Goal: Ask a question

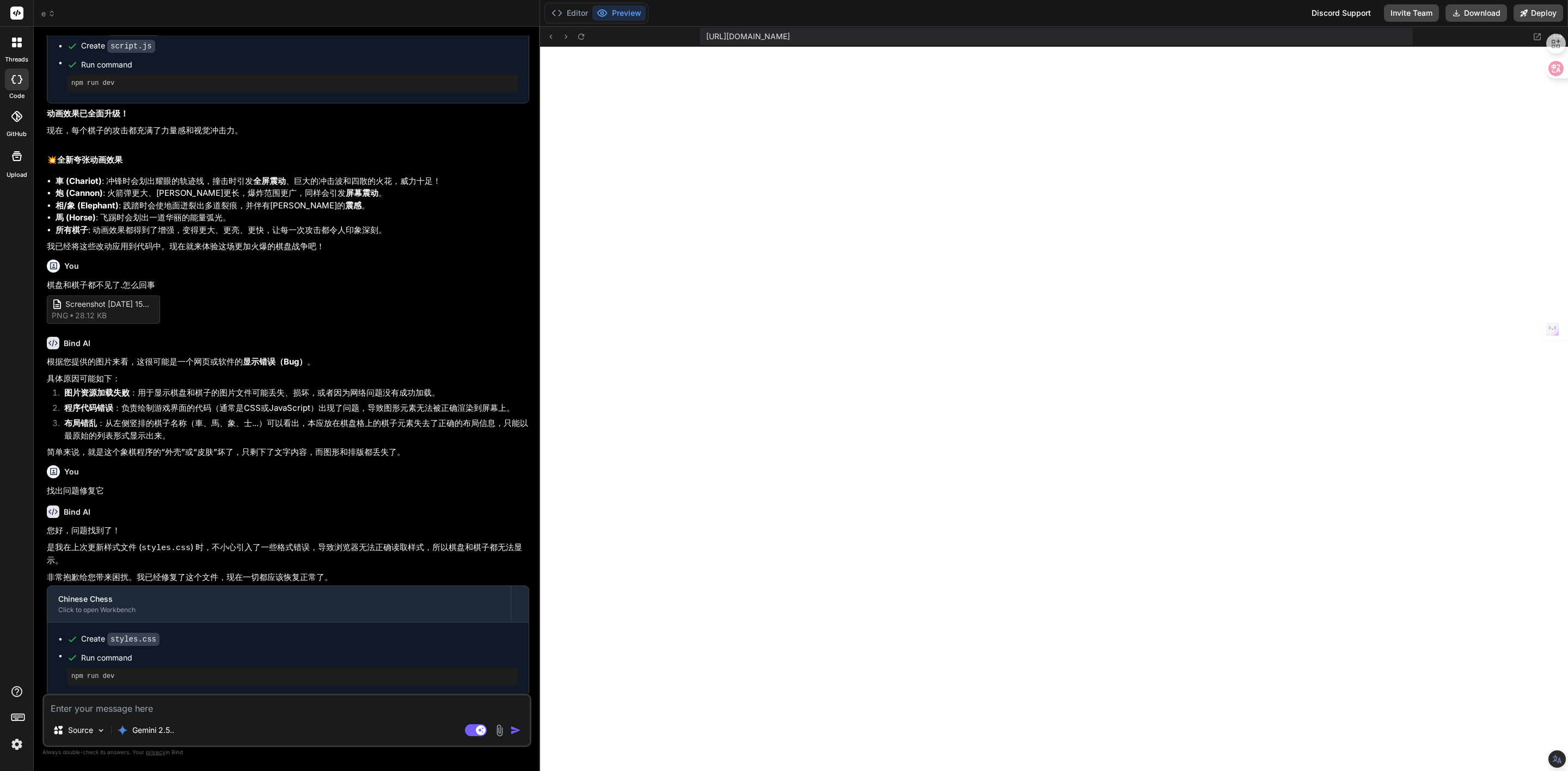
scroll to position [276, 0]
click at [252, 714] on textarea at bounding box center [286, 705] width 485 height 19
click at [498, 727] on img at bounding box center [499, 731] width 12 height 12
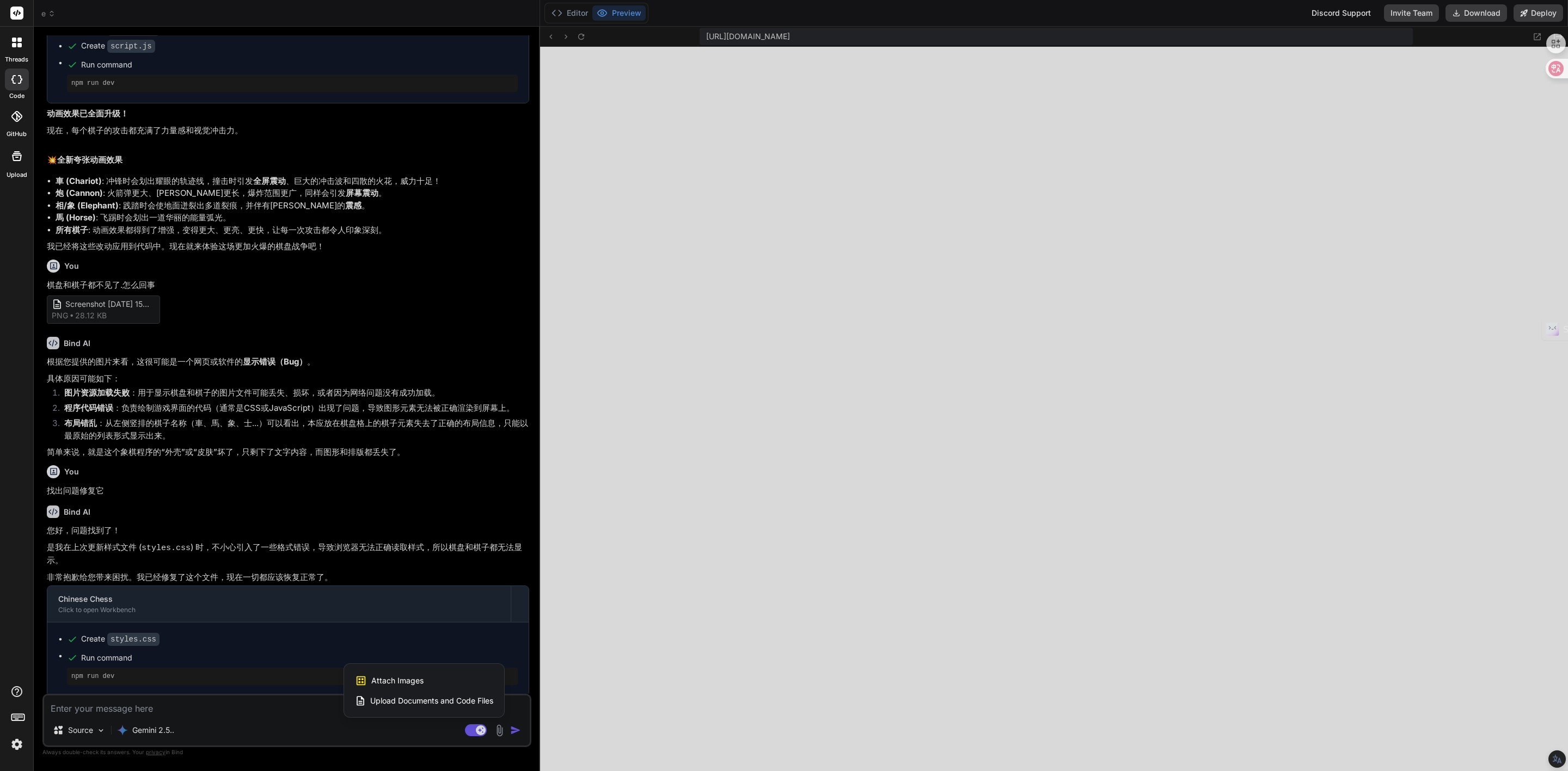
click at [415, 679] on span "Attach Images" at bounding box center [398, 681] width 52 height 10
type textarea "x"
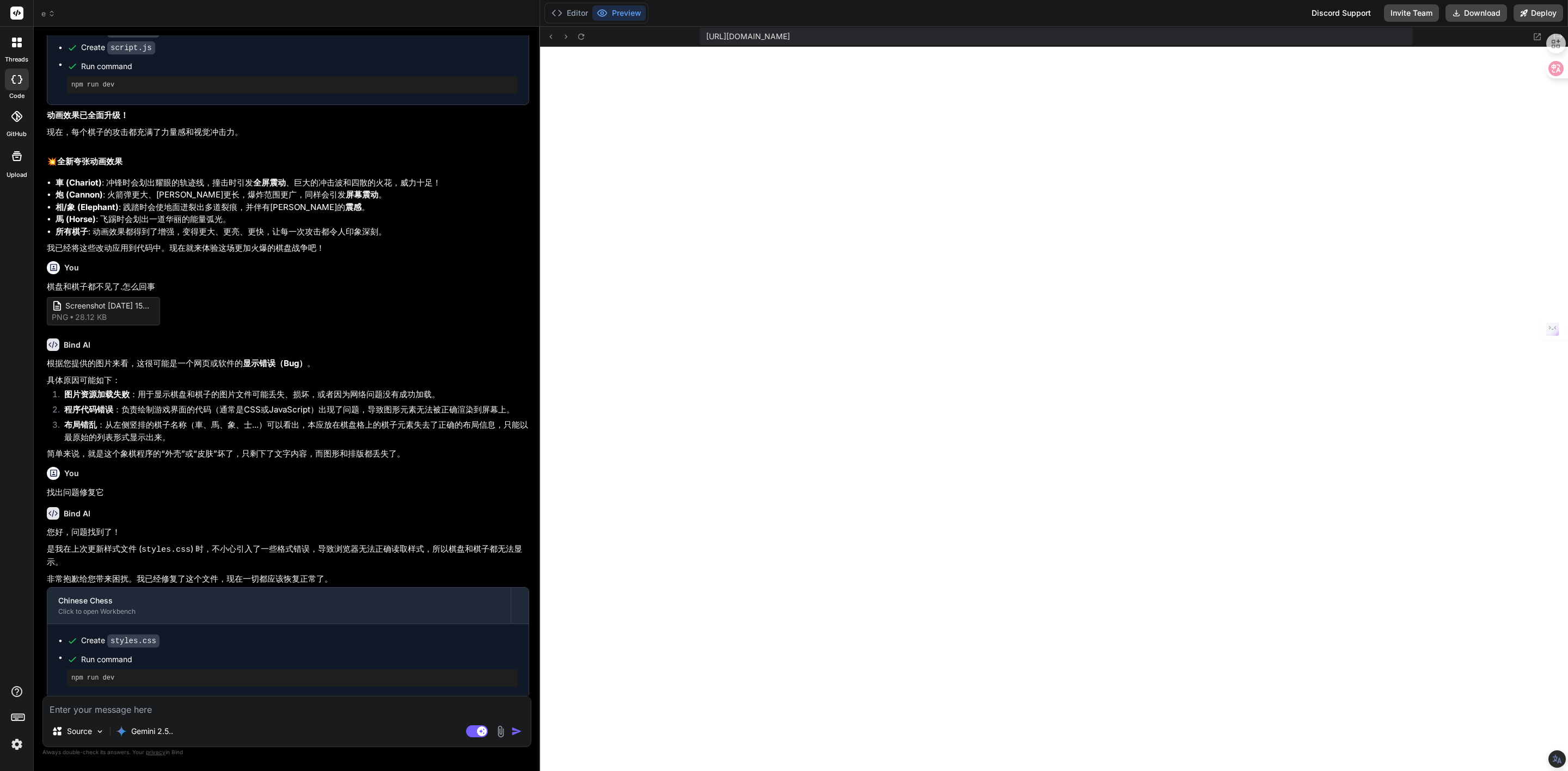
click at [150, 711] on textarea at bounding box center [287, 706] width 488 height 19
type textarea "Q"
type textarea "x"
type textarea "QI"
type textarea "x"
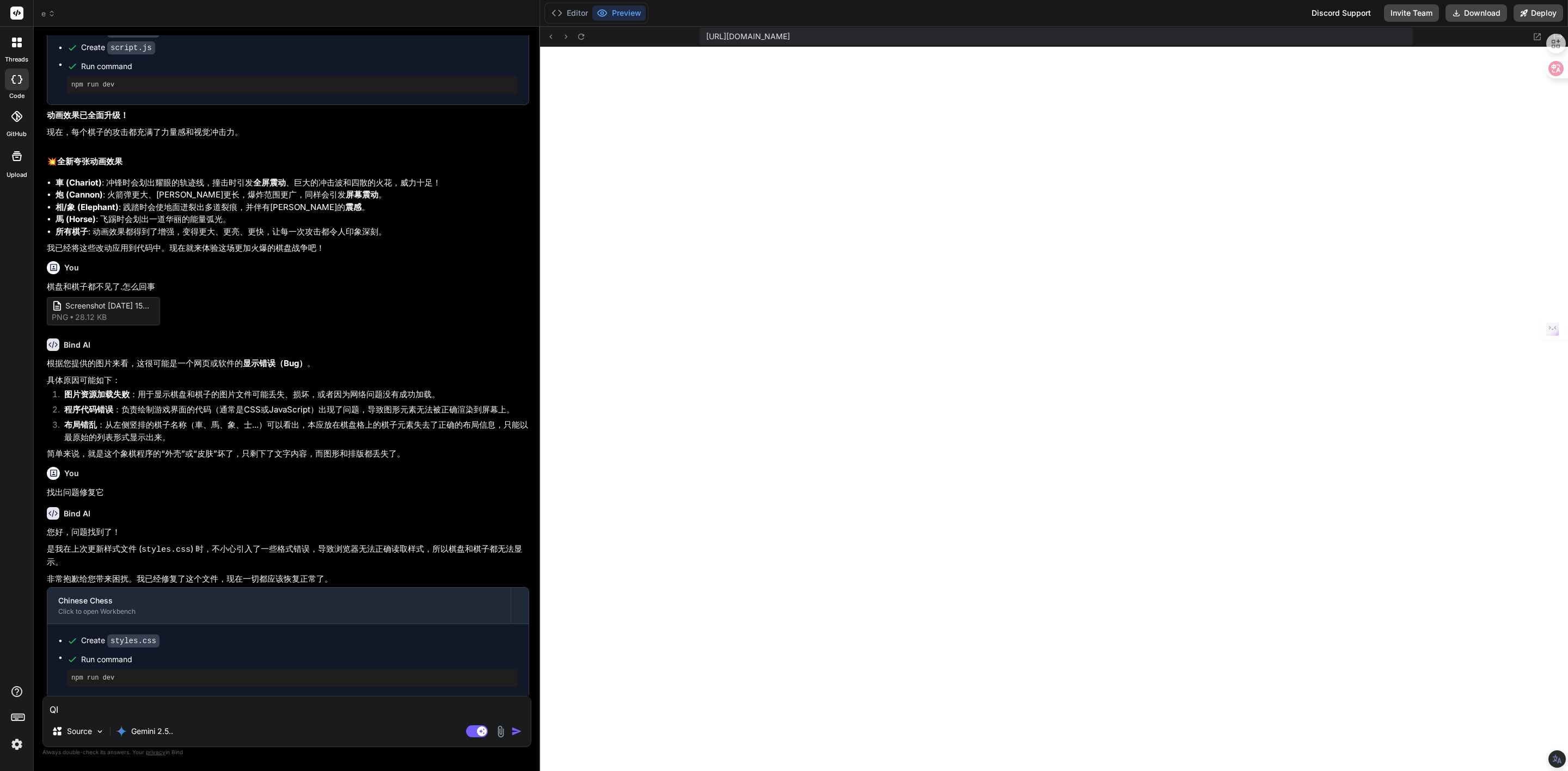
type textarea "Q"
type textarea "x"
type textarea "Q"
type textarea "x"
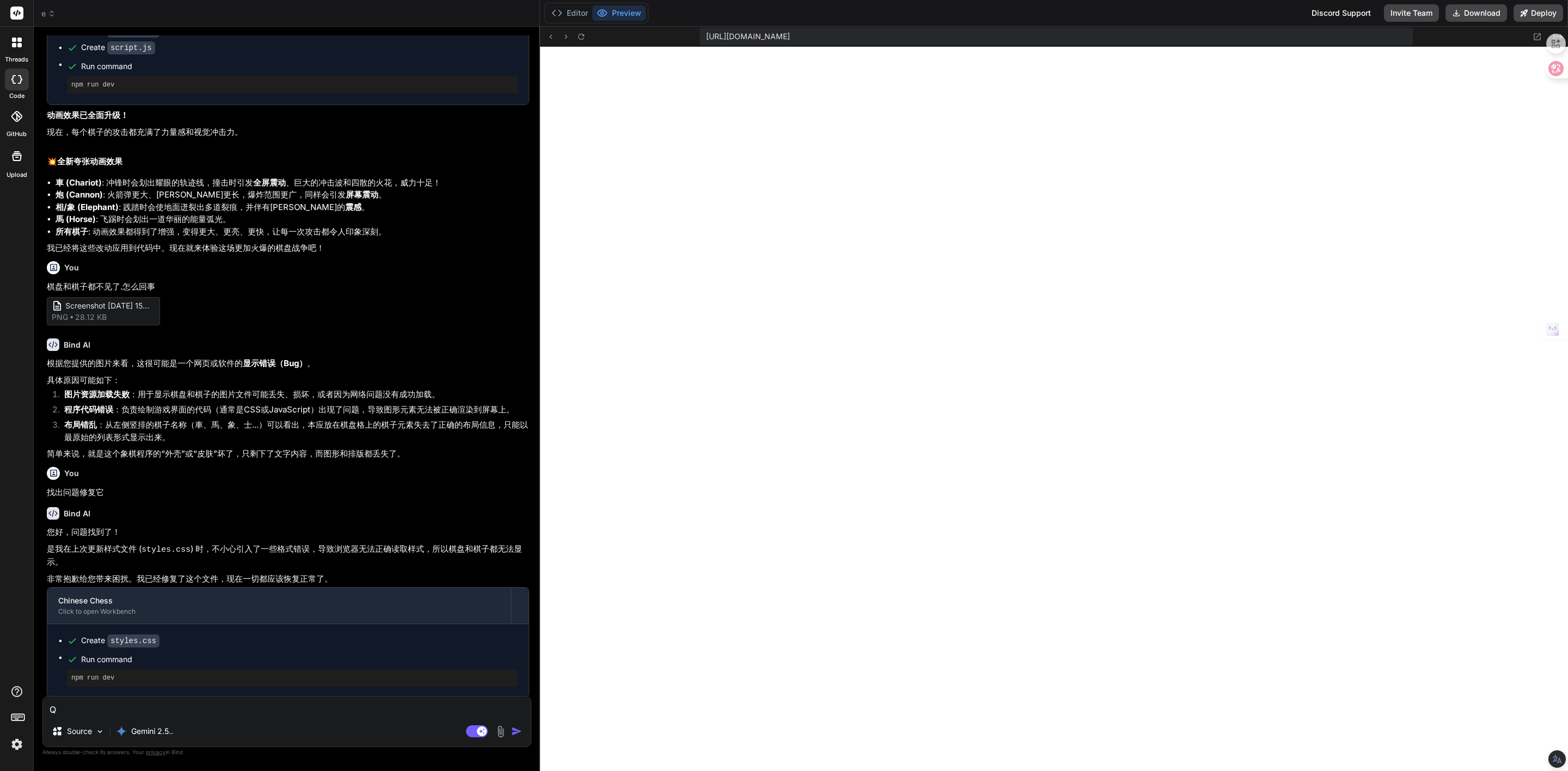
type textarea "QI"
type textarea "x"
type textarea "Q"
type textarea "x"
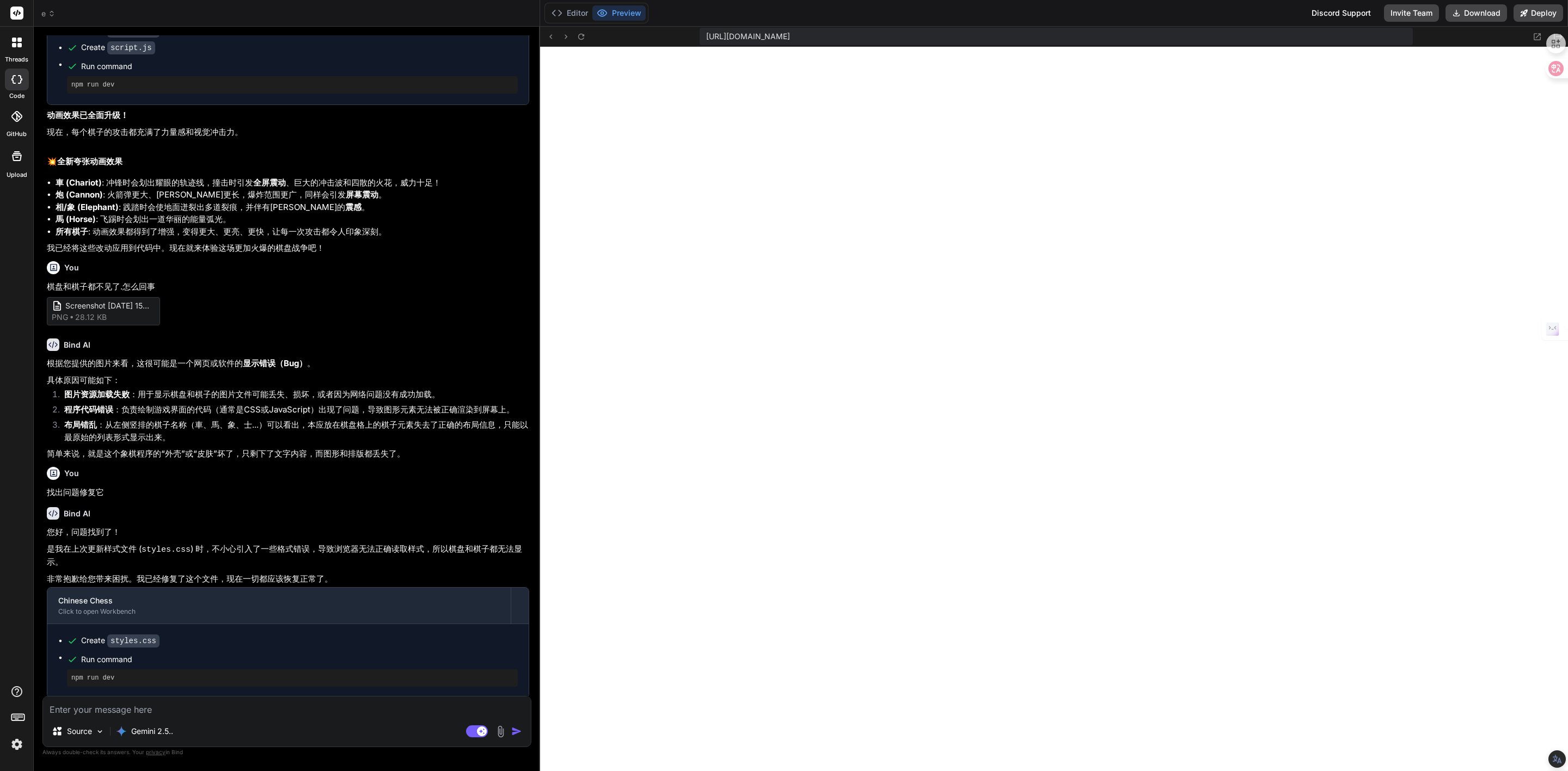
type textarea "q"
type textarea "x"
type textarea "qi"
type textarea "x"
type textarea "qi'p"
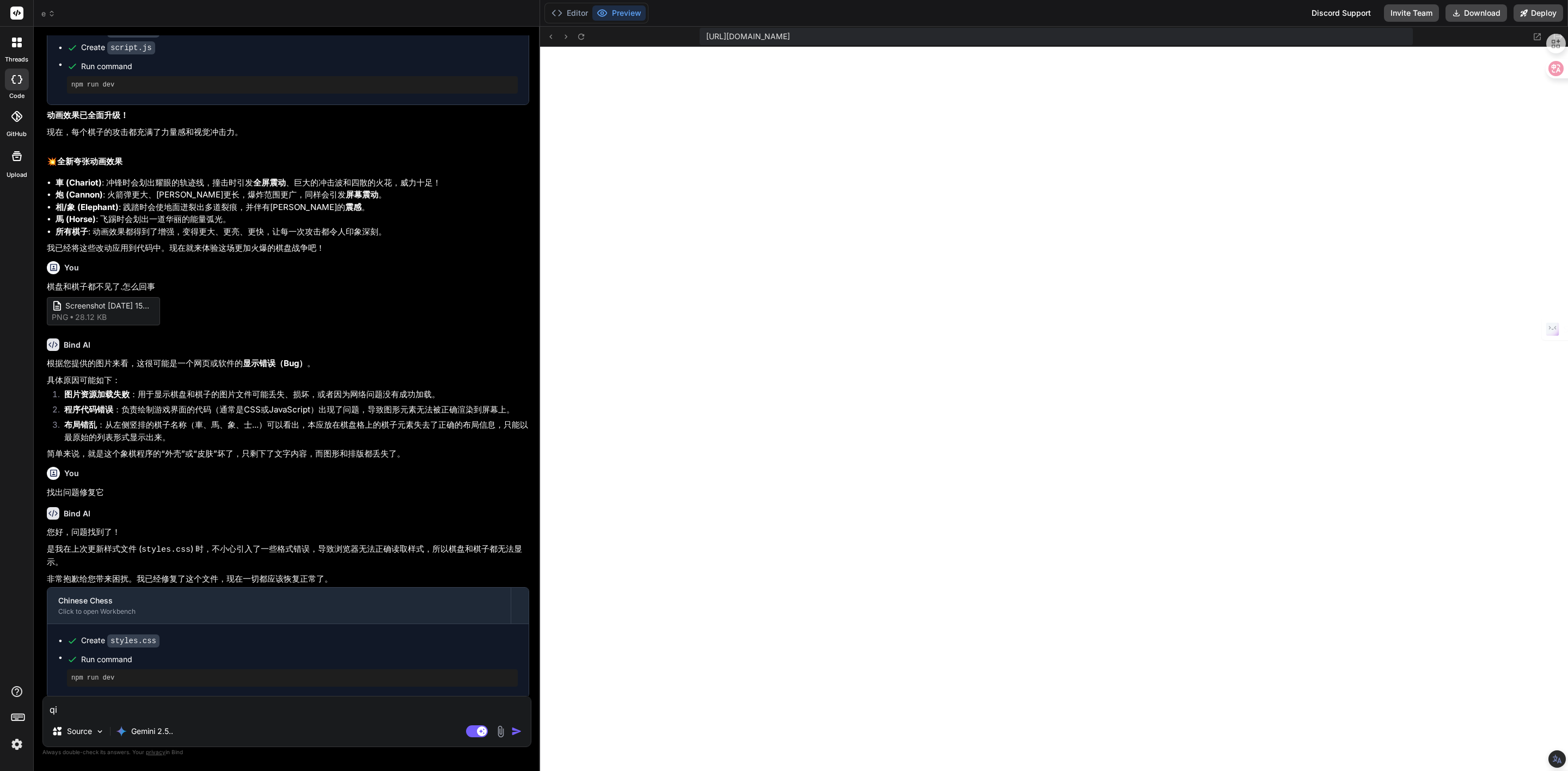
type textarea "x"
type textarea "qi'pa"
type textarea "x"
type textarea "qi'pan"
type textarea "x"
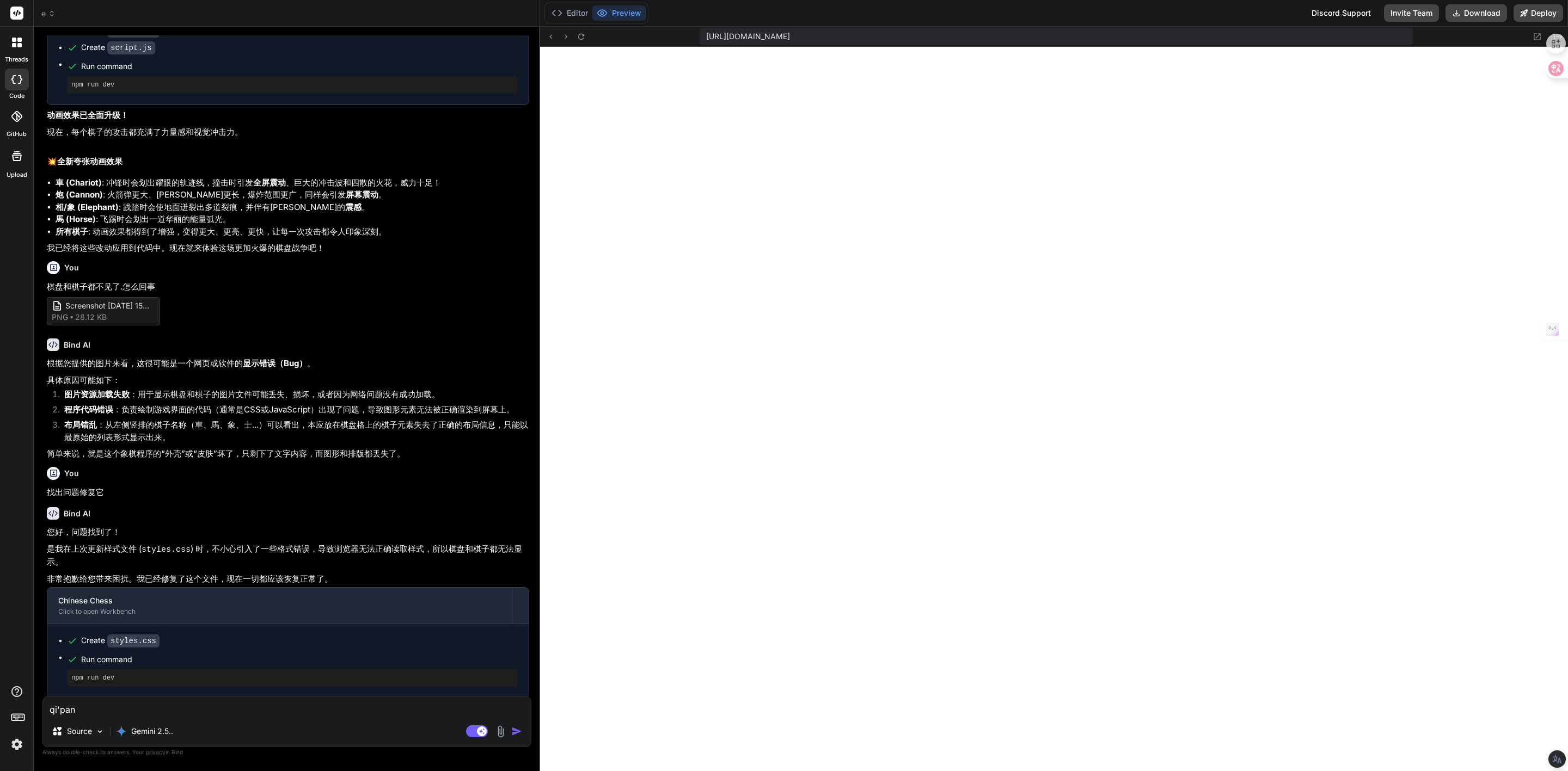
type textarea "棋盘"
type textarea "x"
type textarea "棋盘h"
type textarea "x"
type textarea "棋盘hu"
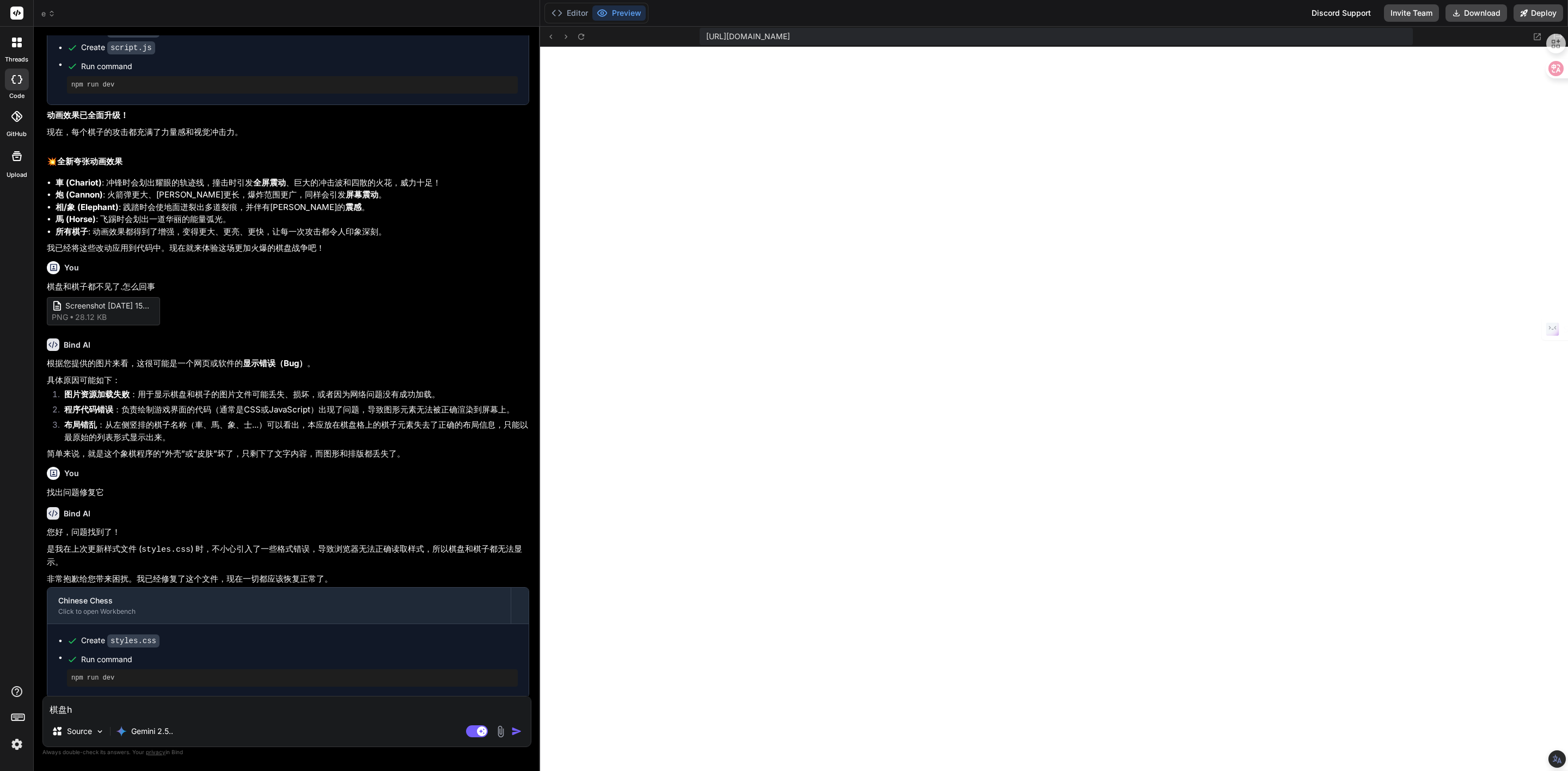
type textarea "x"
type textarea "棋盘hua"
type textarea "x"
type textarea "棋盘huan"
type textarea "x"
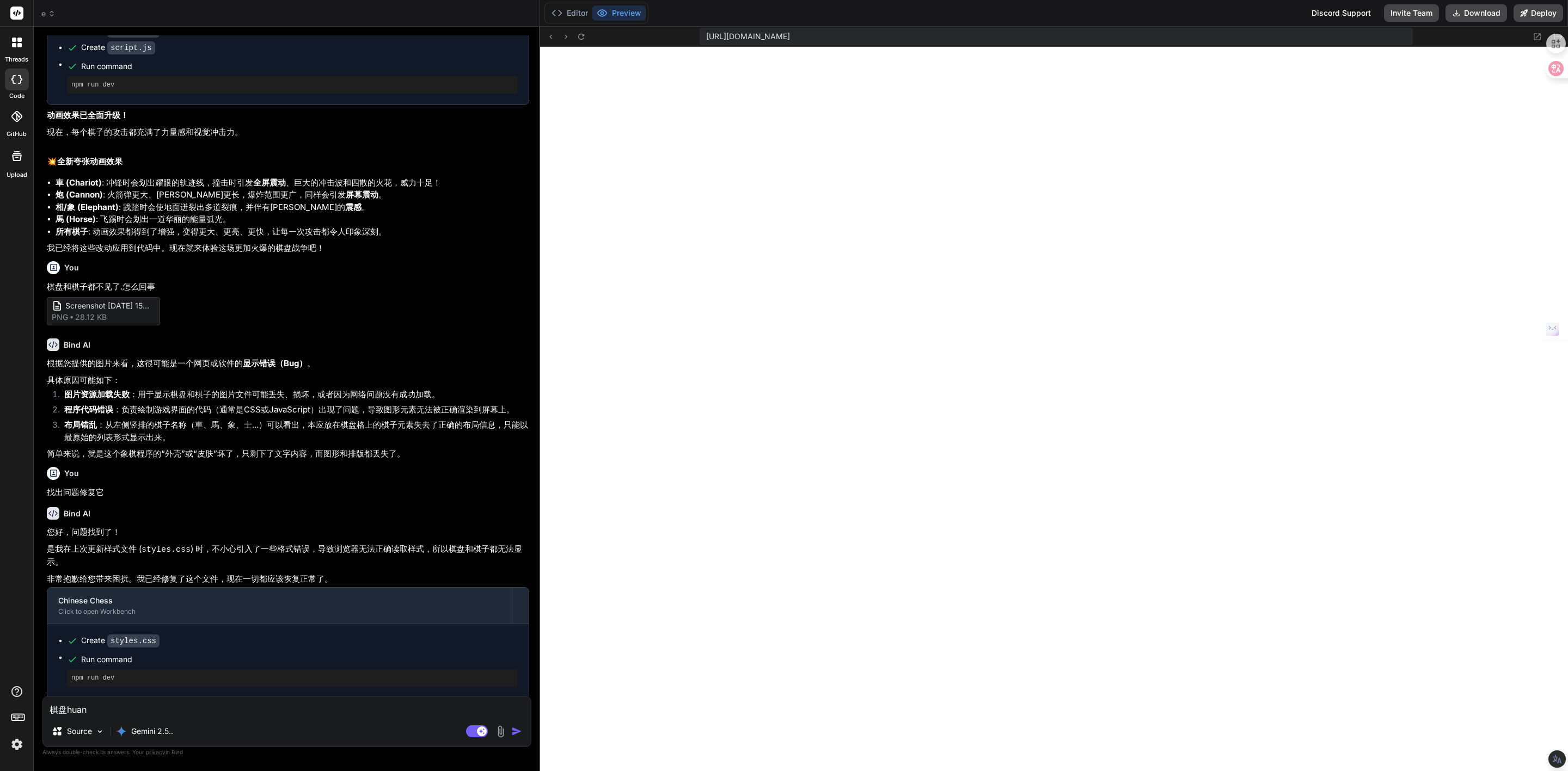
type textarea "棋盘huan'y"
type textarea "x"
type textarea "棋盘huan'ya"
type textarea "x"
type textarea "棋盘huan'yan"
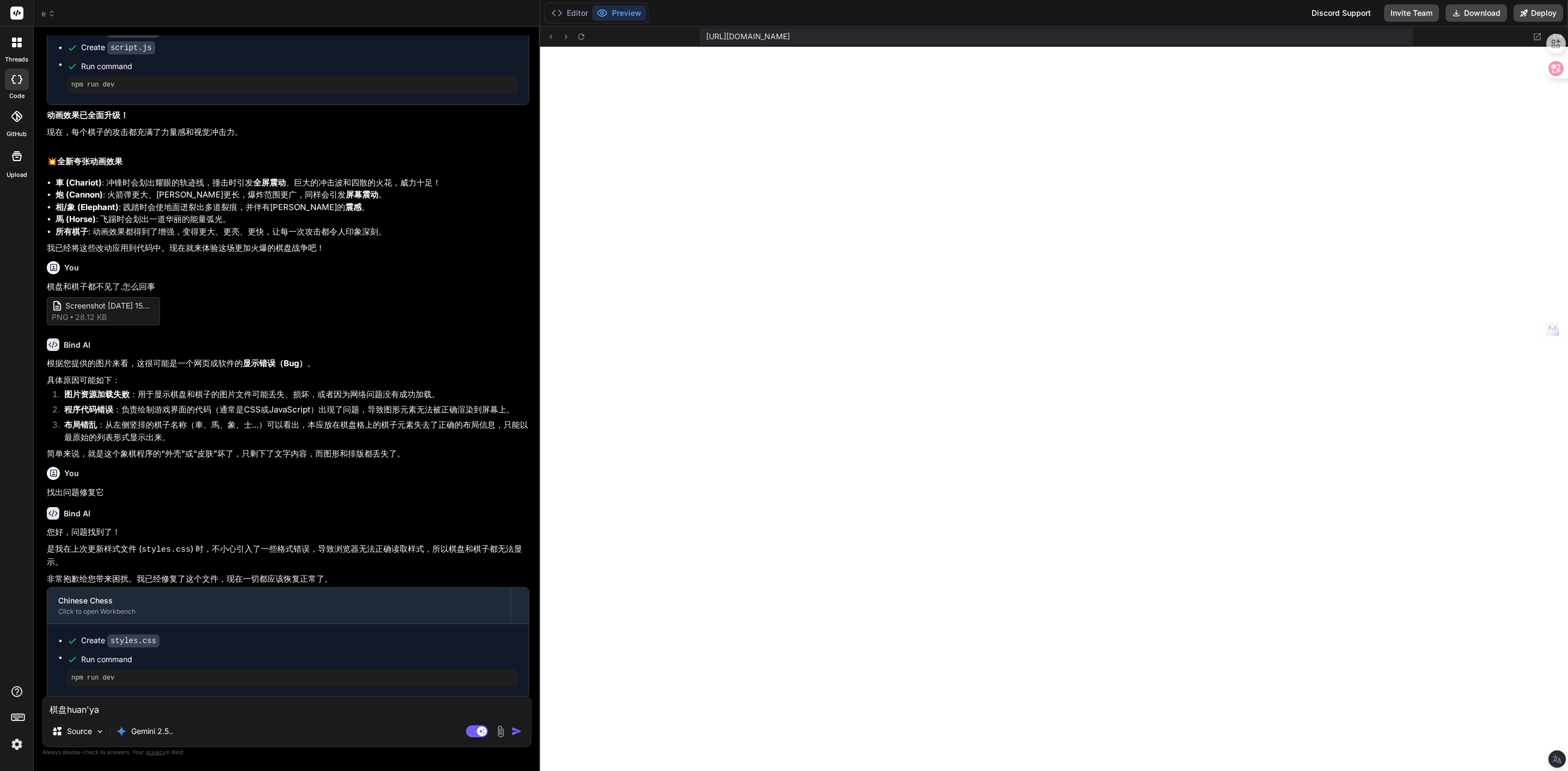
type textarea "x"
type textarea "棋盘huan'yan's"
type textarea "x"
type textarea "棋盘换颜色"
type textarea "x"
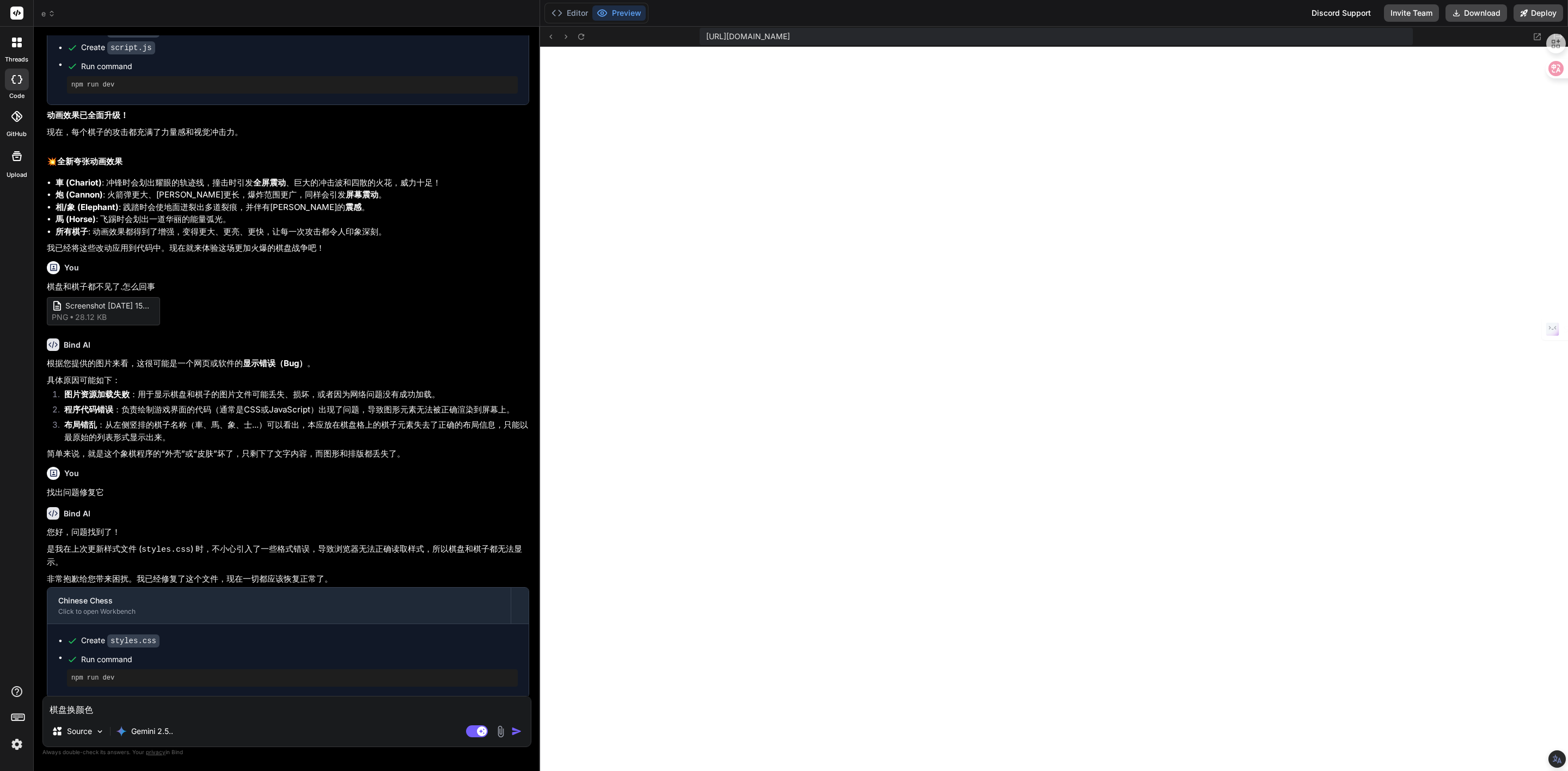
type textarea "棋盘换颜色，"
type textarea "x"
type textarea "棋盘换颜色，b"
type textarea "x"
type textarea "棋盘换颜色，bu"
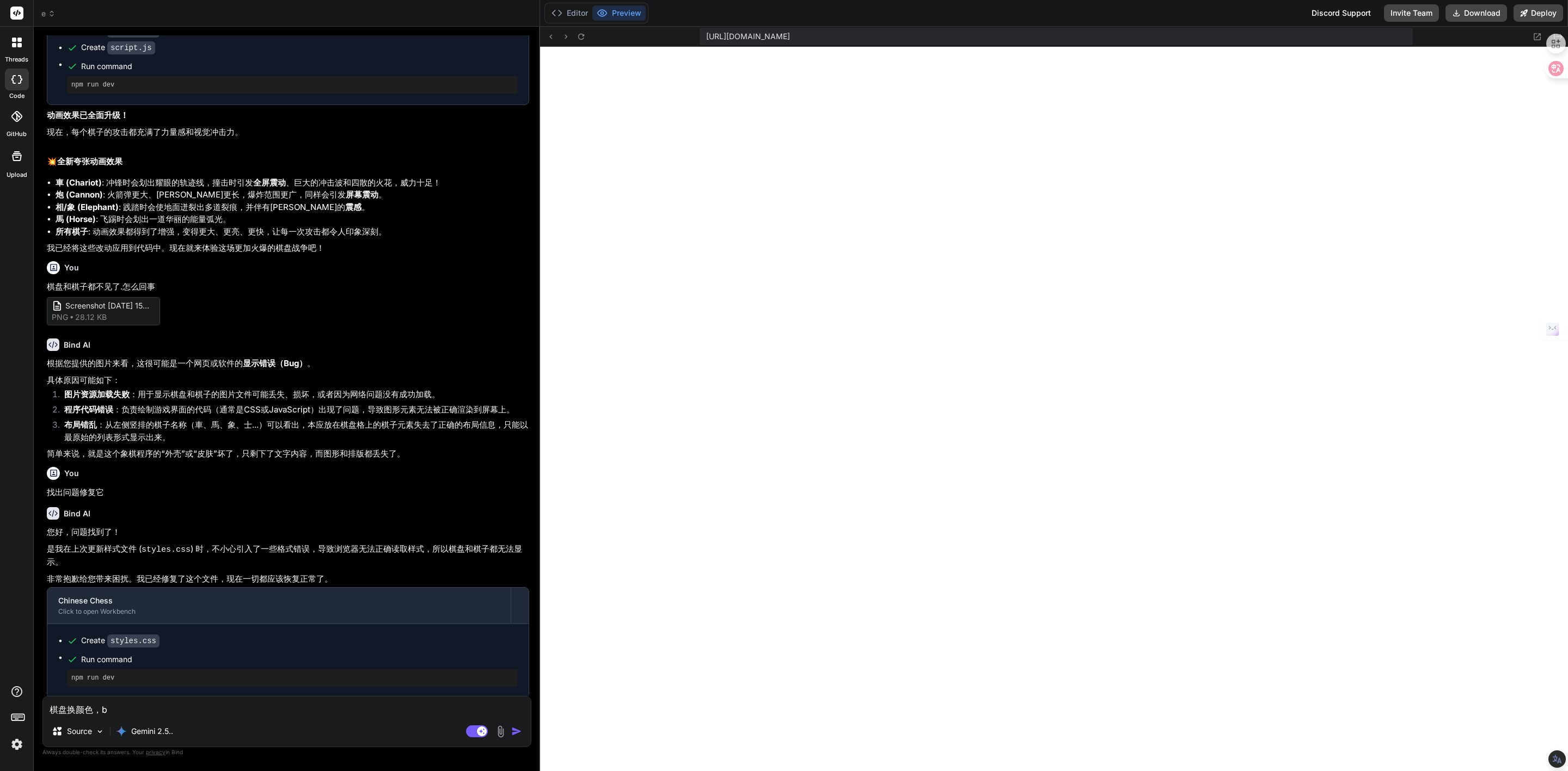
type textarea "x"
type textarea "棋盘换颜色，bu'y"
type textarea "x"
type textarea "棋盘换颜色，bu'ya"
type textarea "x"
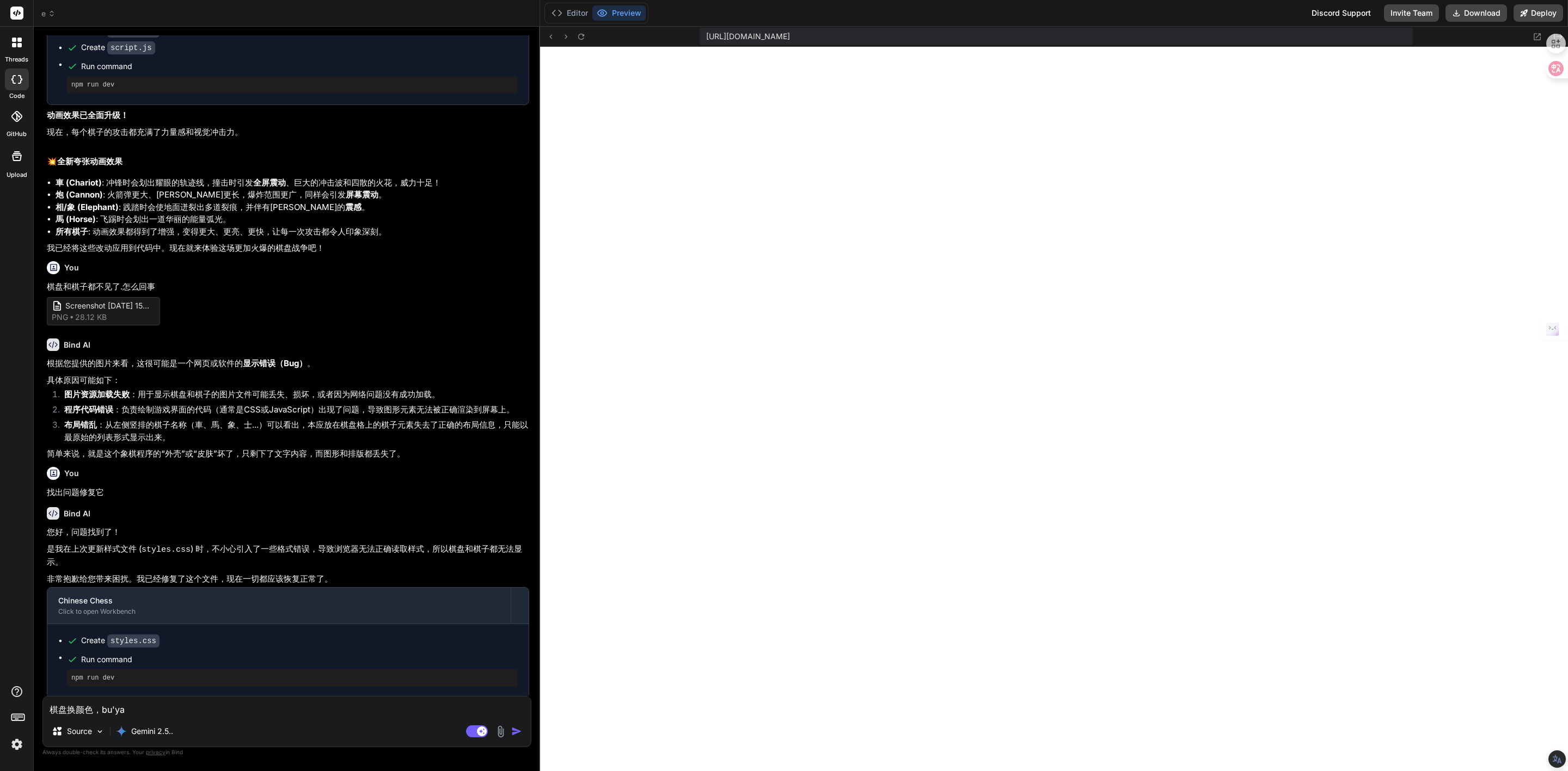
type textarea "棋盘换颜色，bu'yao"
type textarea "x"
type textarea "棋盘换颜色，不要"
type textarea "x"
type textarea "棋盘换颜色，不要z"
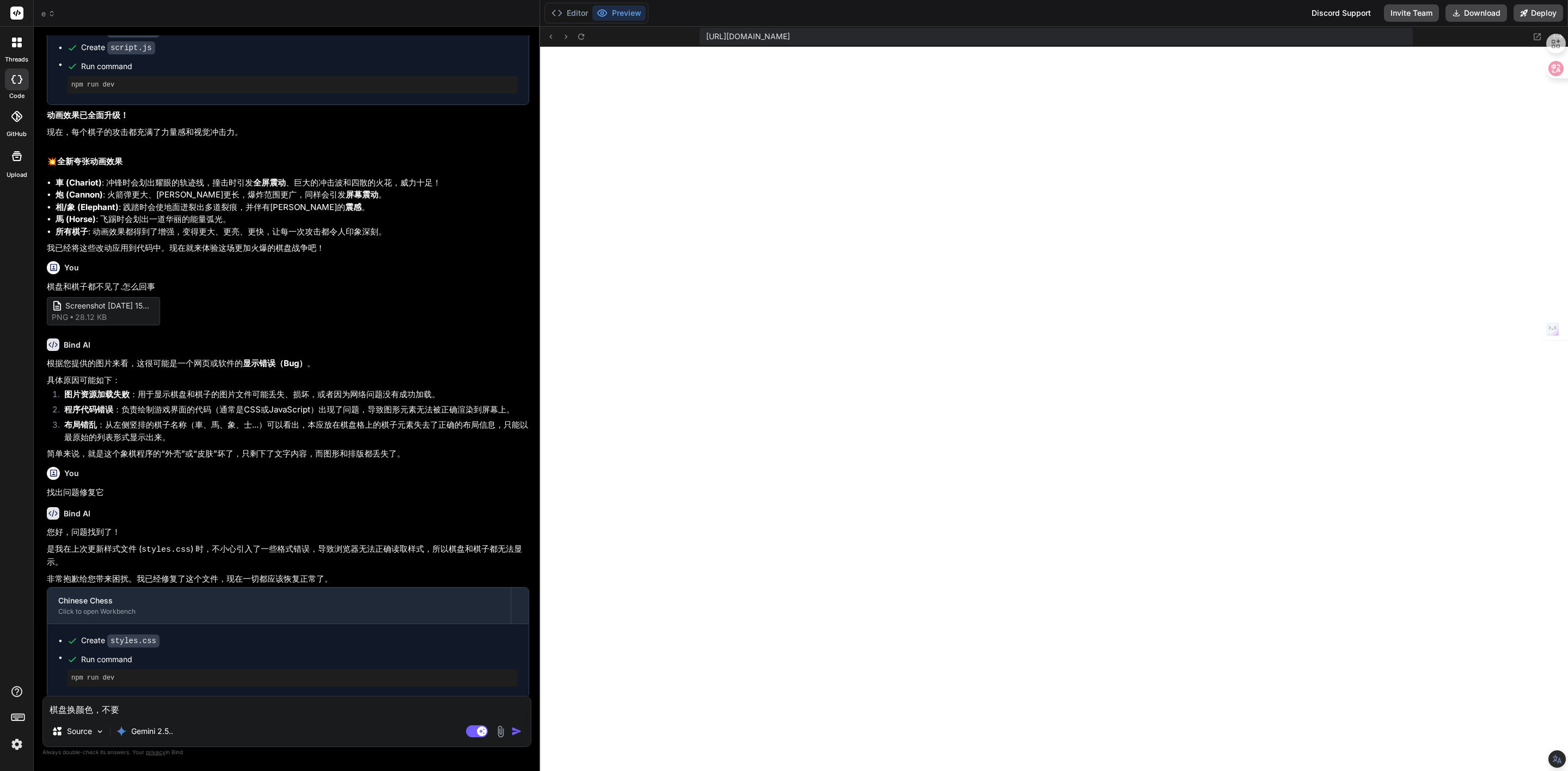
type textarea "x"
type textarea "棋盘换颜色，不要zh"
type textarea "x"
type textarea "棋盘换颜色，不要zha"
type textarea "x"
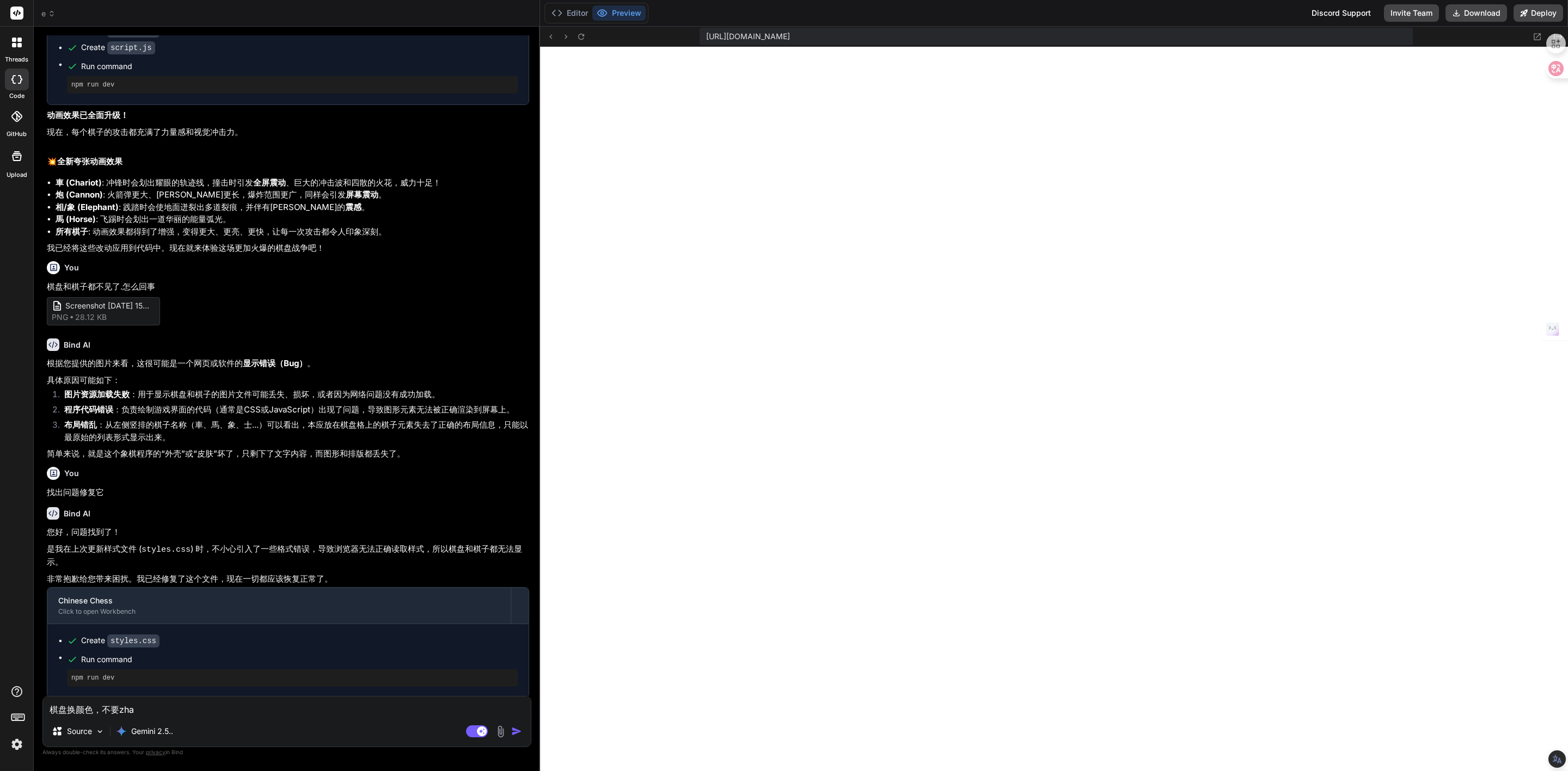
type textarea "棋盘换颜色，不要zhao"
type textarea "x"
type textarea "棋盘换颜色，不要zhao'b"
type textarea "x"
type textarea "棋盘换颜色，不要zhao'bi"
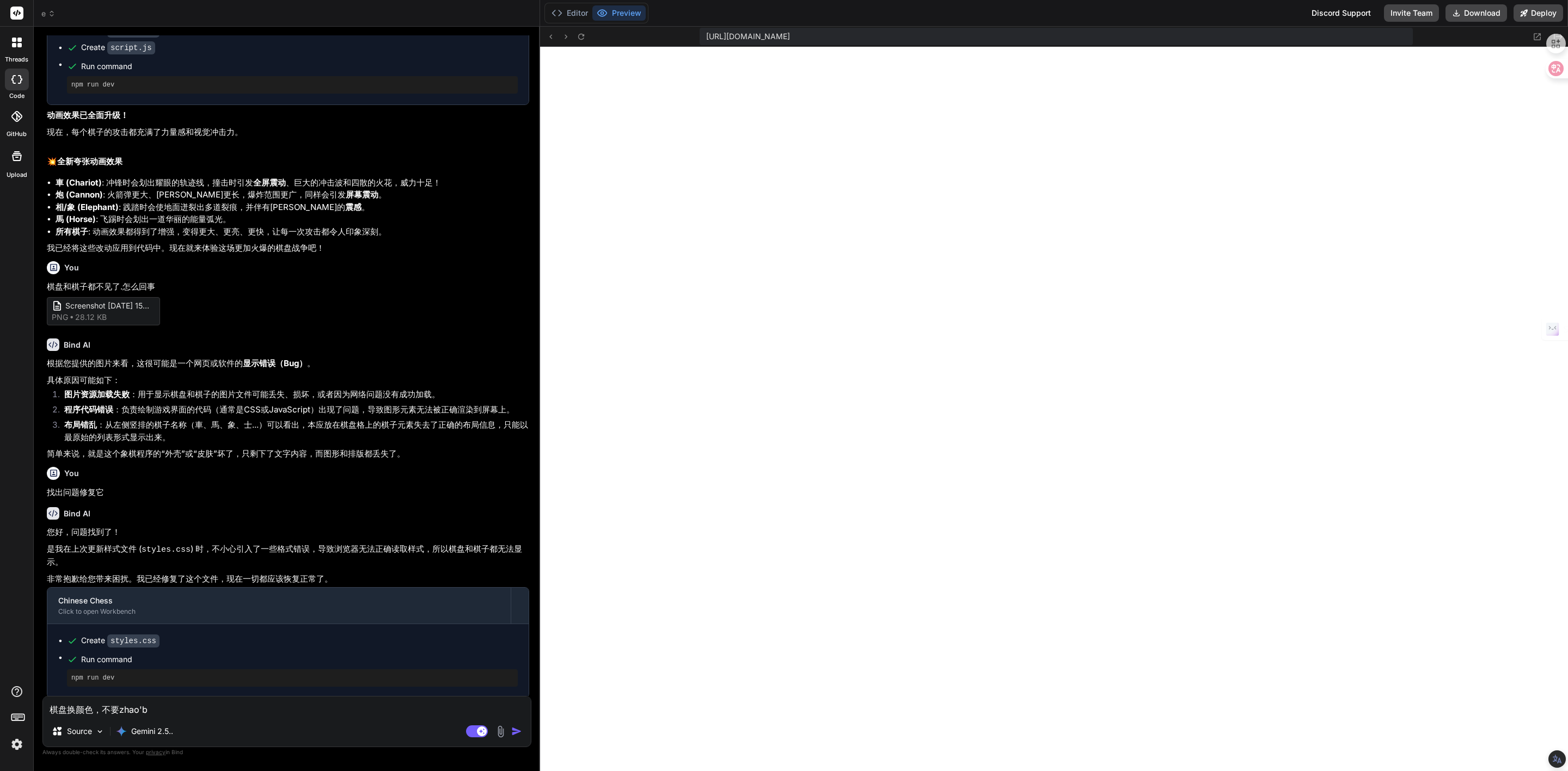
type textarea "x"
type textarea "棋盘换颜色，不要zhao'bia"
type textarea "x"
type textarea "棋盘换颜色，不要zhao'bian"
type textarea "x"
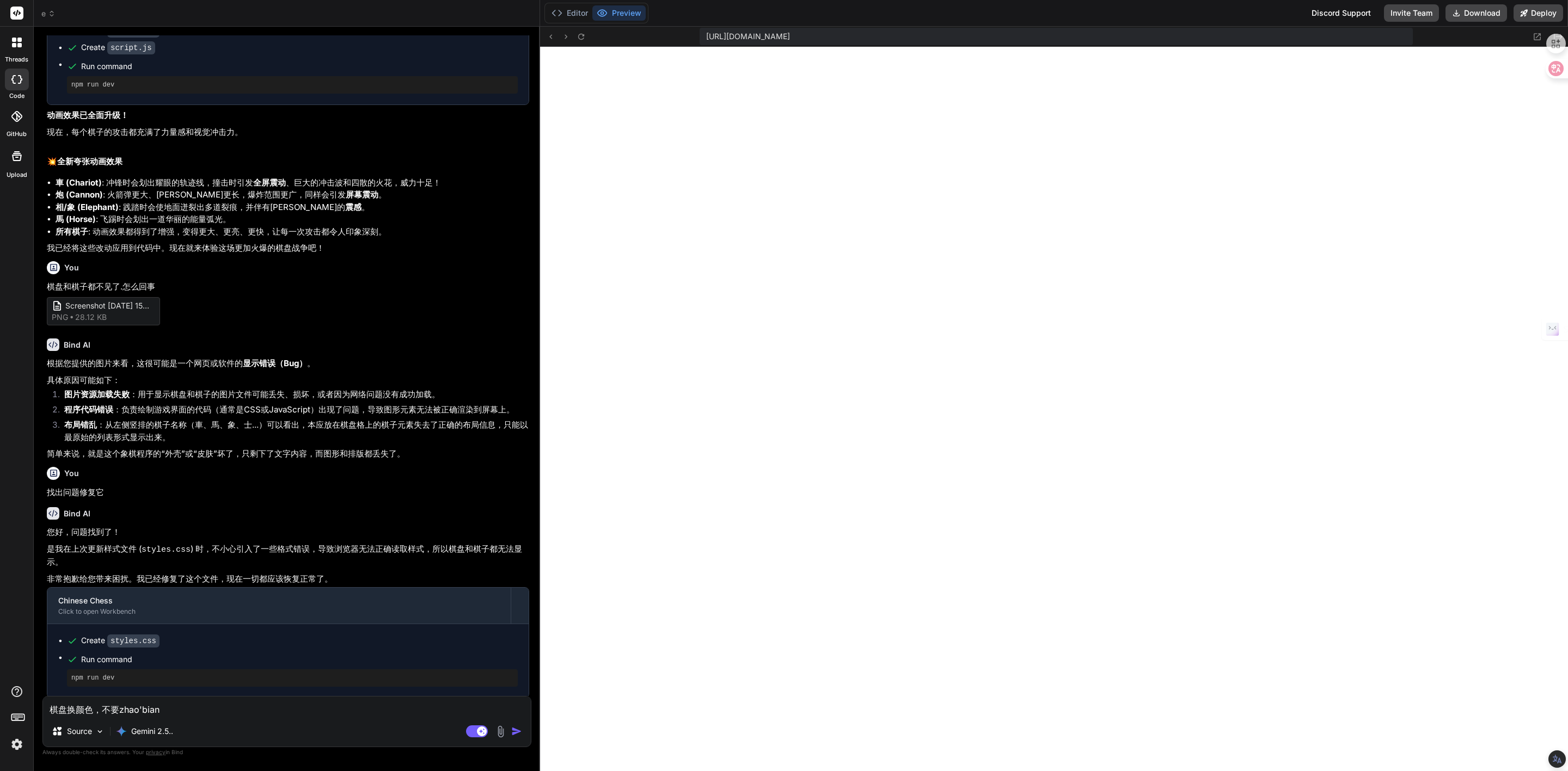
type textarea "棋盘换颜色，不要zhao'bia"
type textarea "x"
type textarea "棋盘换颜色，不要zhao'bi"
type textarea "x"
type textarea "棋盘换颜色，不要zhao'b"
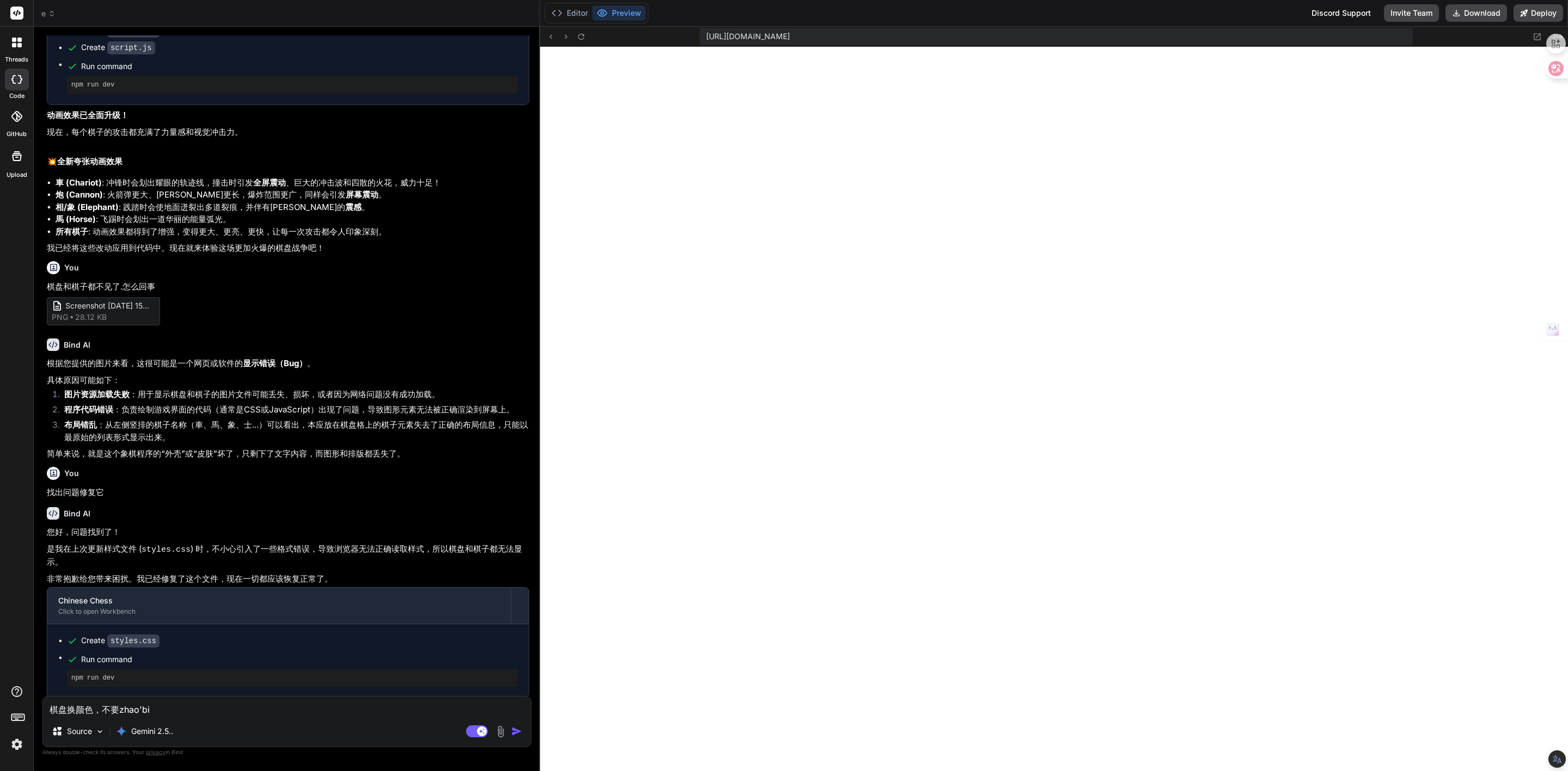
type textarea "x"
type textarea "棋盘换颜色，不要zhao"
type textarea "x"
type textarea "棋盘换颜色，不要zhao'p"
type textarea "x"
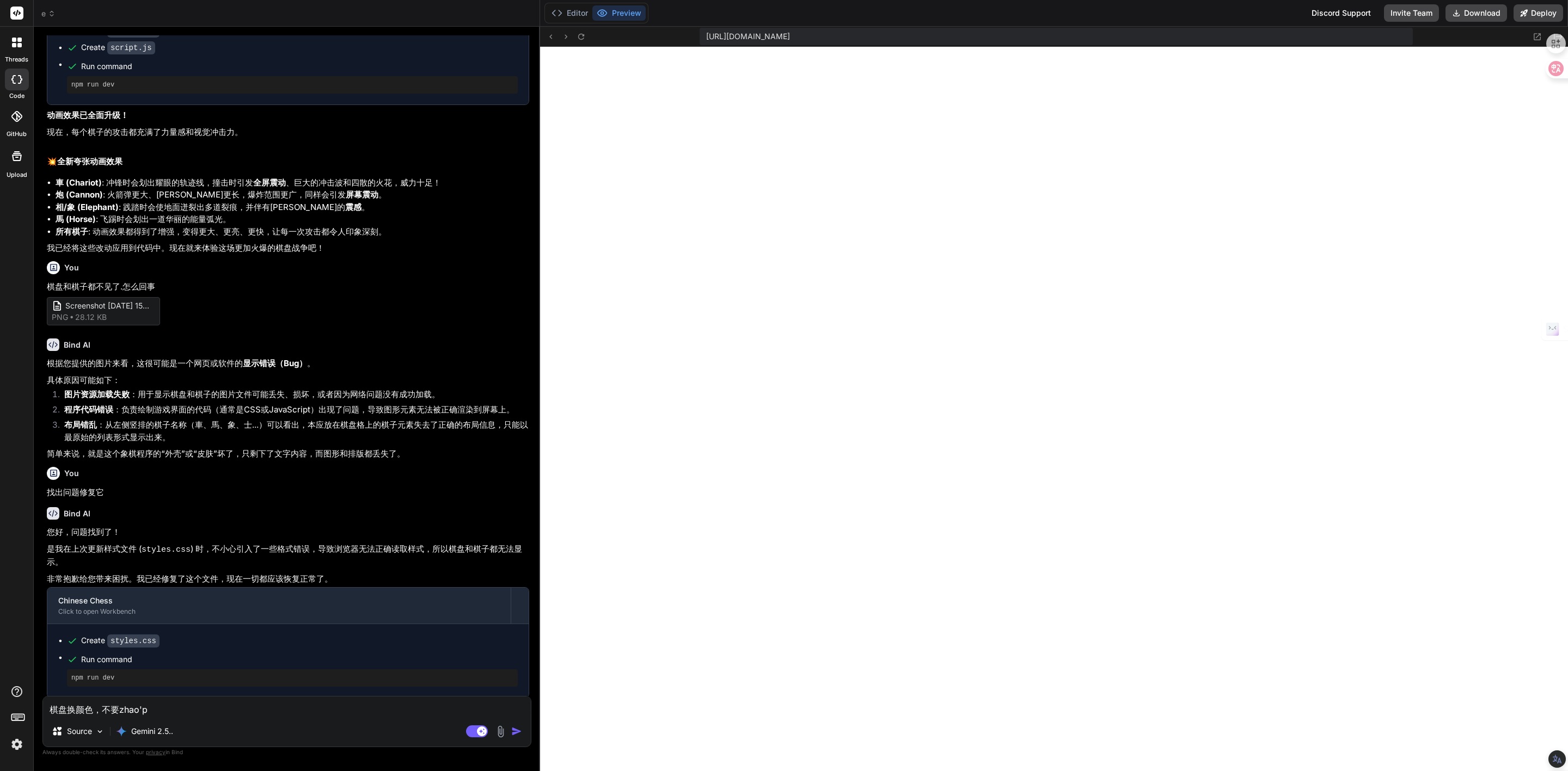
type textarea "棋盘换颜色，不要zhao'pi"
type textarea "x"
type textarea "棋盘换颜色，不要zhao'pia"
type textarea "x"
type textarea "棋盘换颜色，不要zhao'pian"
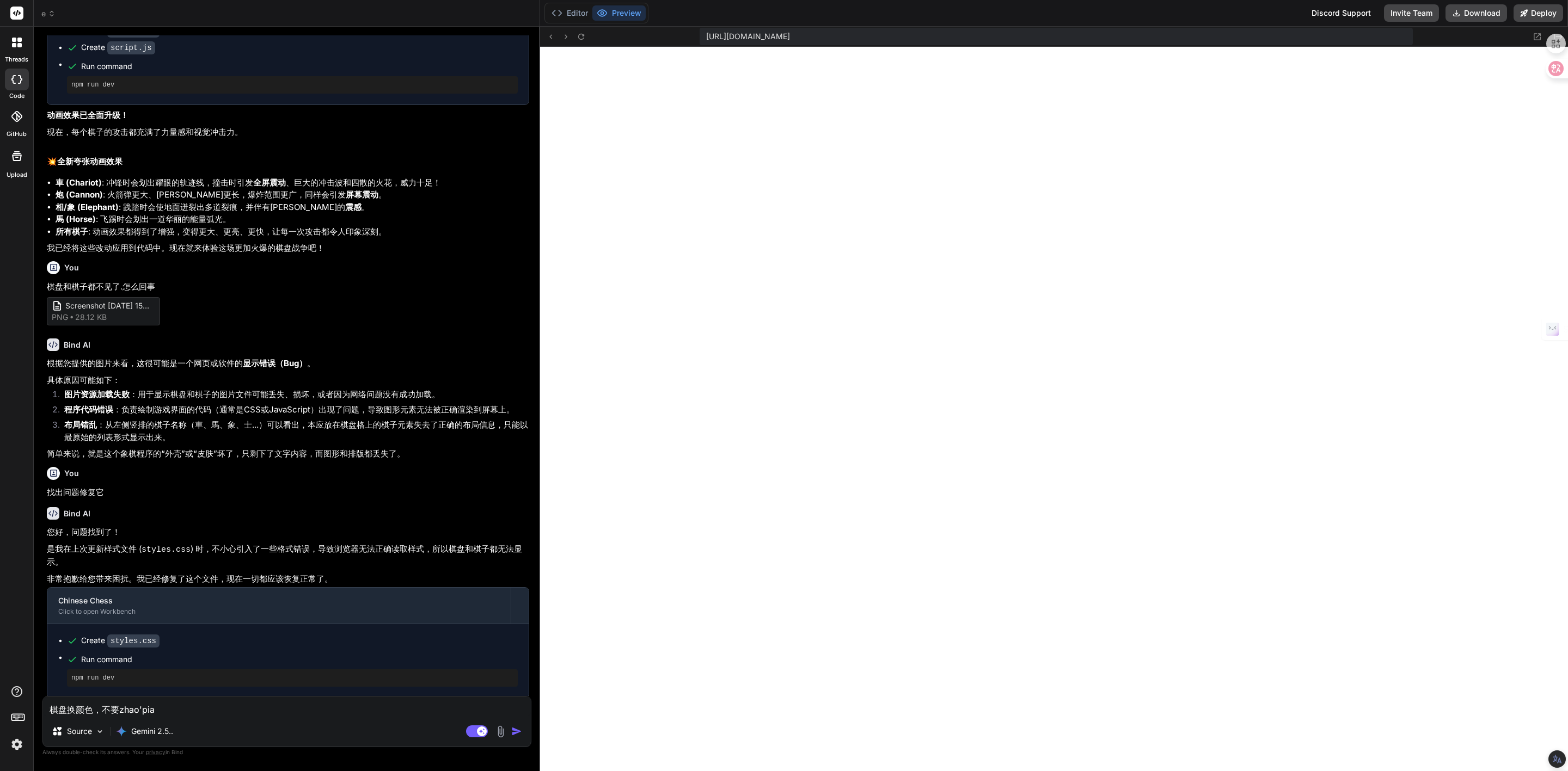
type textarea "x"
type textarea "棋盘换颜色，不要照片"
type textarea "x"
type textarea "棋盘换颜色，不要照片，"
type textarea "x"
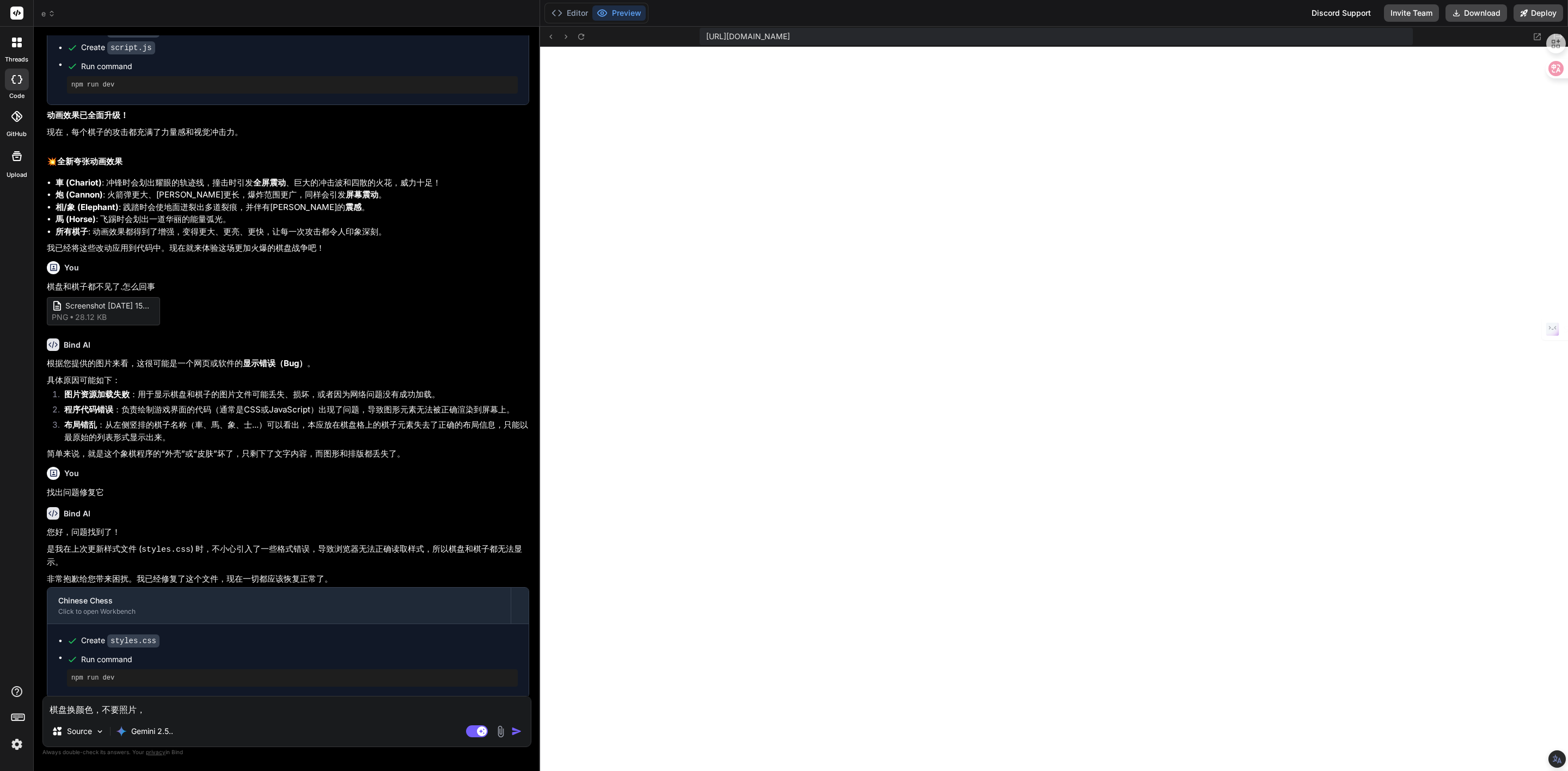
type textarea "棋盘换颜色，不要照片，h"
type textarea "x"
type textarea "棋盘换颜色，不要照片，hu"
type textarea "x"
type textarea "棋盘换颜色，不要照片，hua"
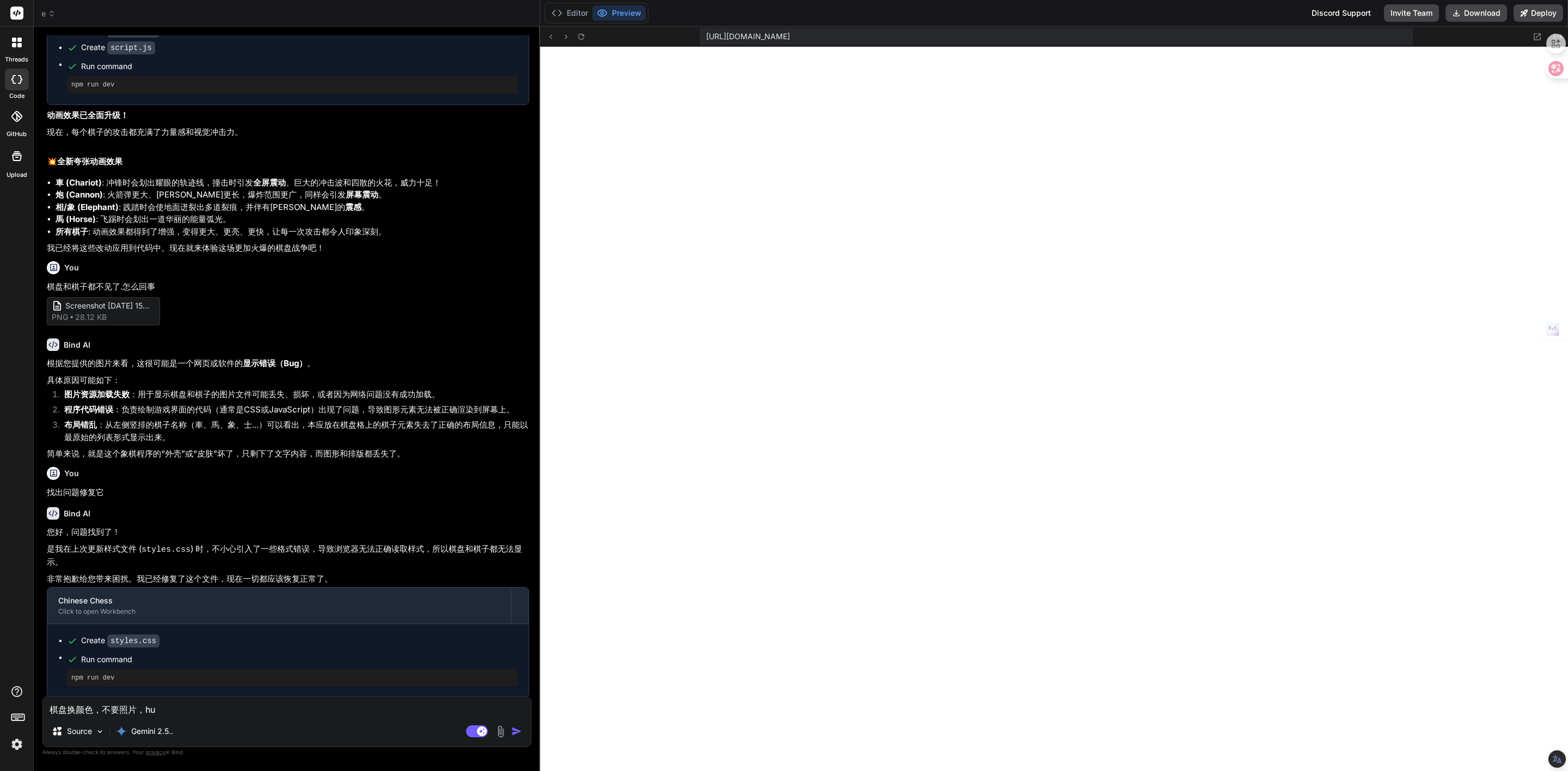
type textarea "x"
type textarea "棋盘换颜色，不要照片，huan"
type textarea "x"
type textarea "棋盘换颜色，不要照片，hua'nü"
type textarea "x"
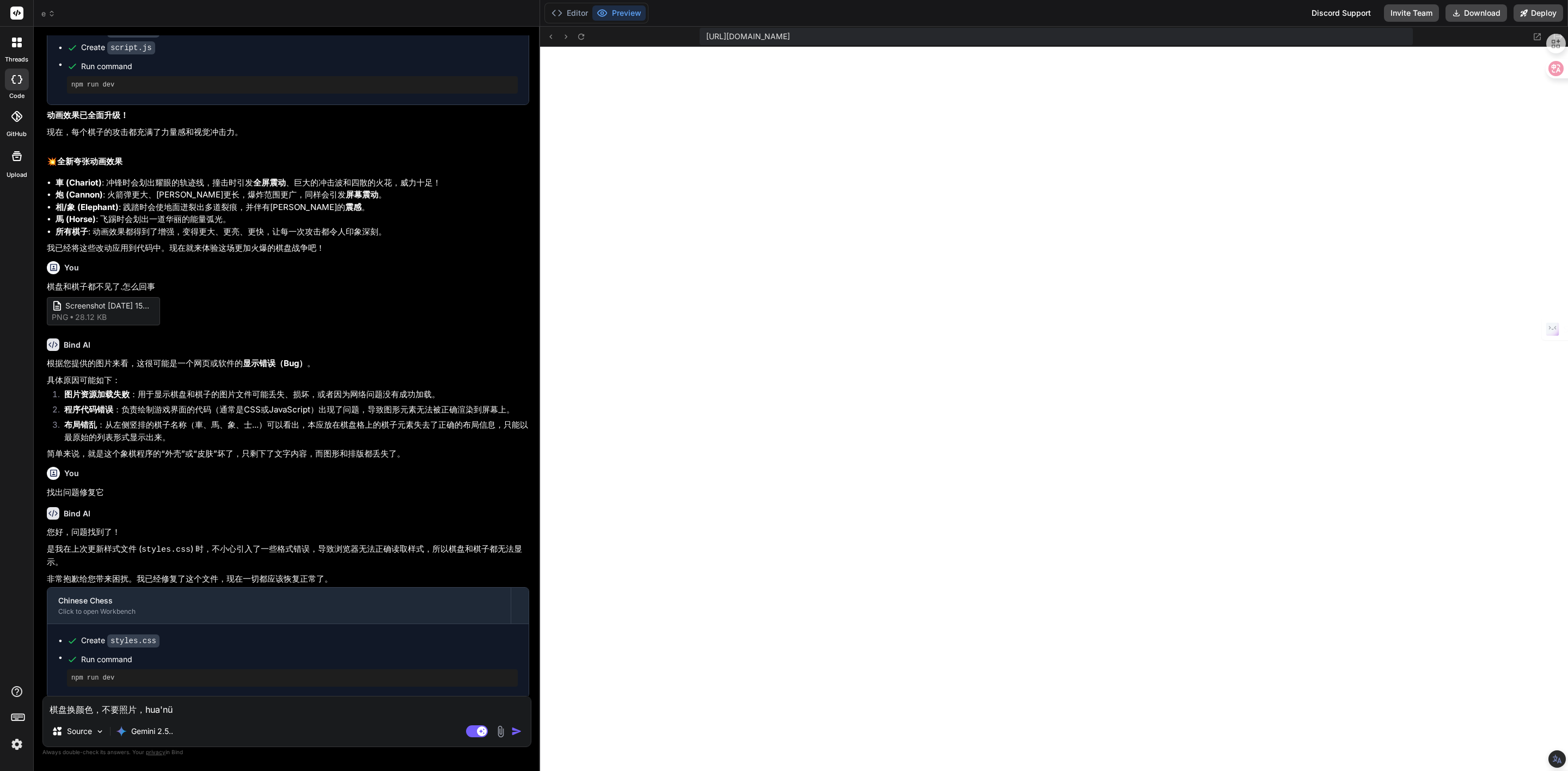
type textarea "棋盘换颜色，不要照片，huan"
type textarea "x"
type textarea "棋盘换颜色，不要照片，huan'c"
type textarea "x"
type textarea "棋盘换颜色，不要照片，huan'ch"
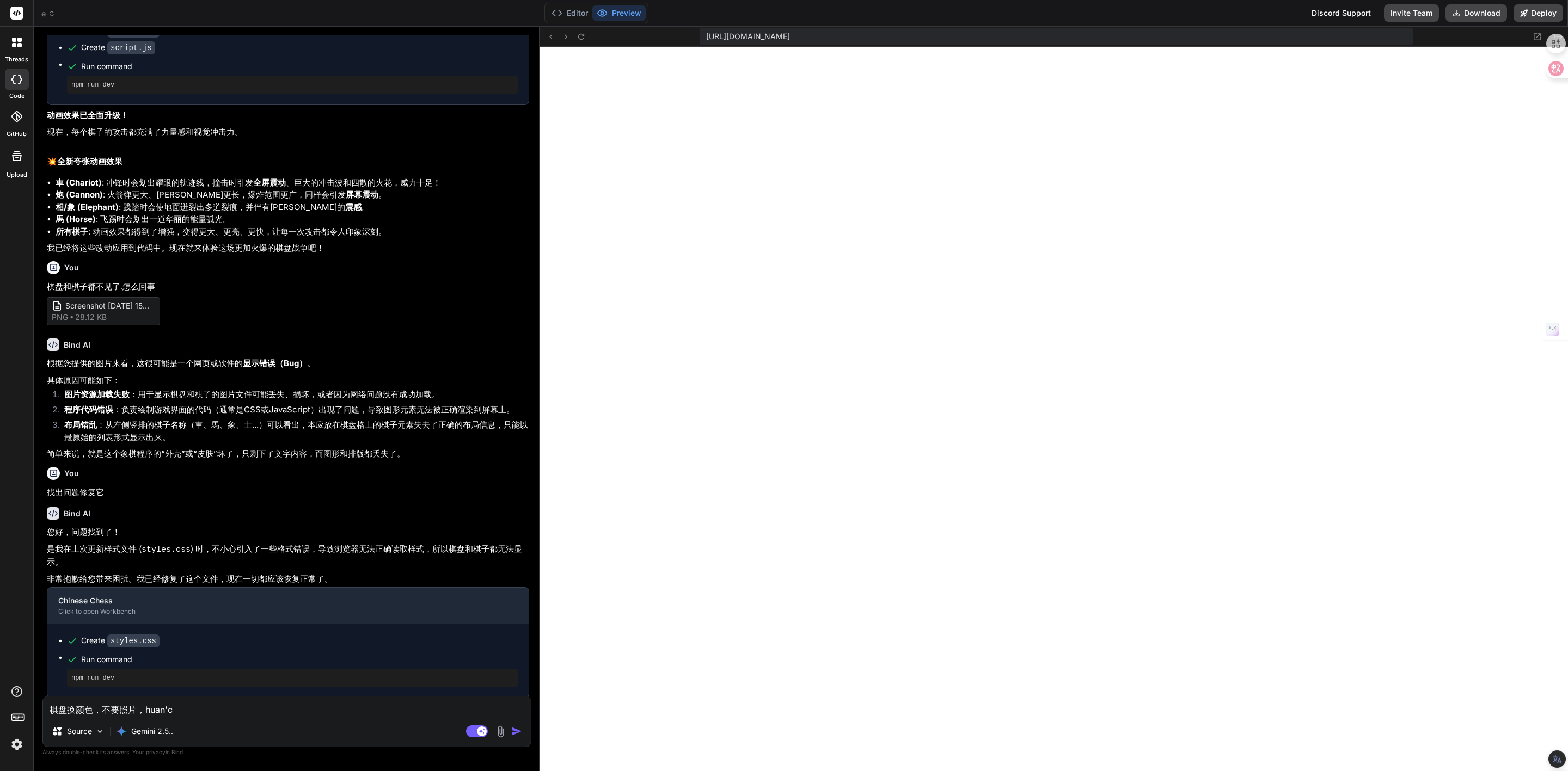
type textarea "x"
type textarea "棋盘换颜色，不要照片，huan'che"
type textarea "x"
type textarea "棋盘换颜色，不要照片，[PERSON_NAME]"
type textarea "x"
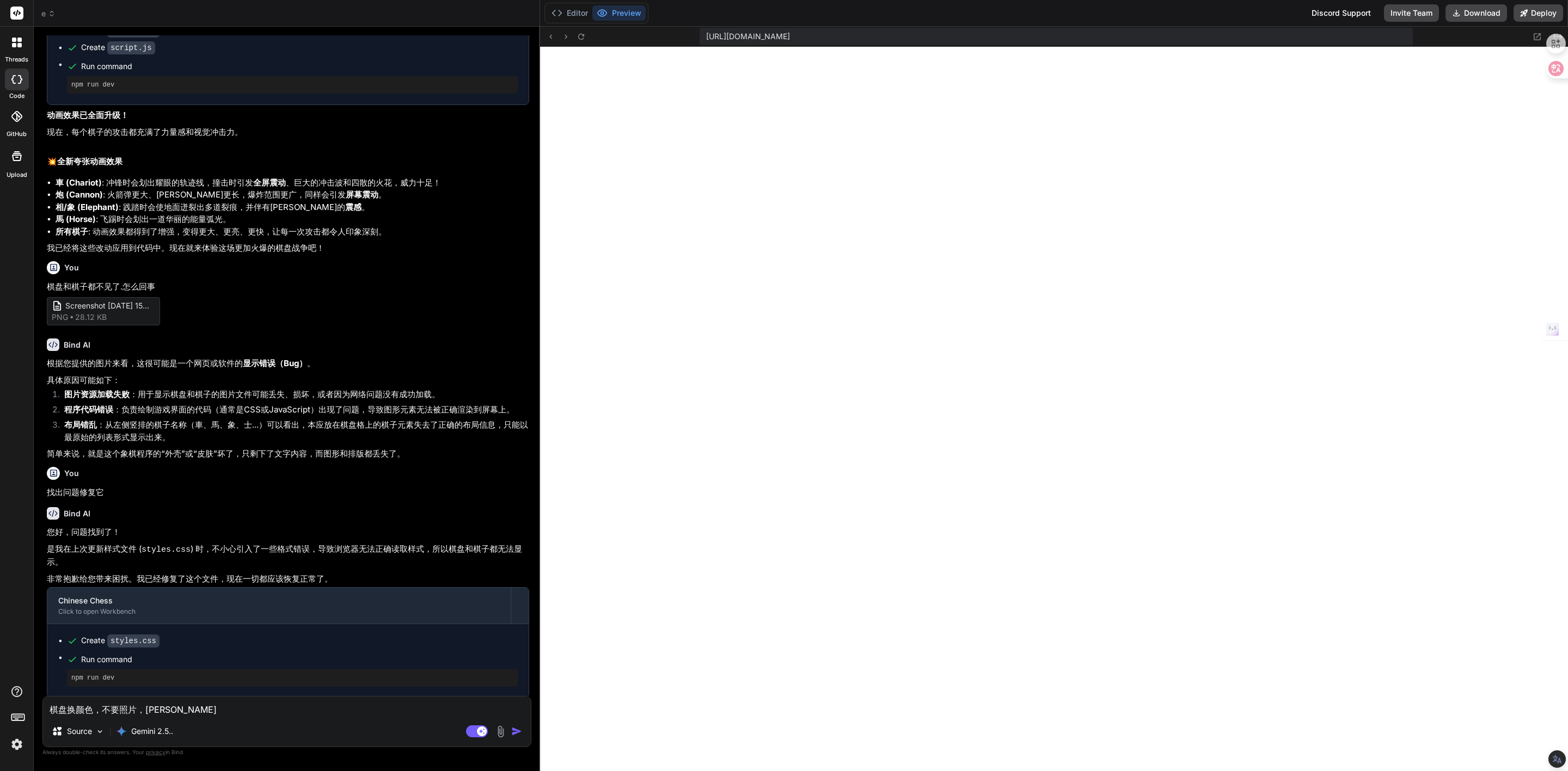
type textarea "棋盘换颜色，不要照片，[PERSON_NAME]"
type textarea "x"
type textarea "棋盘换颜色，不要照片，换成"
type textarea "x"
type textarea "棋盘换颜色，不要照片，换成m"
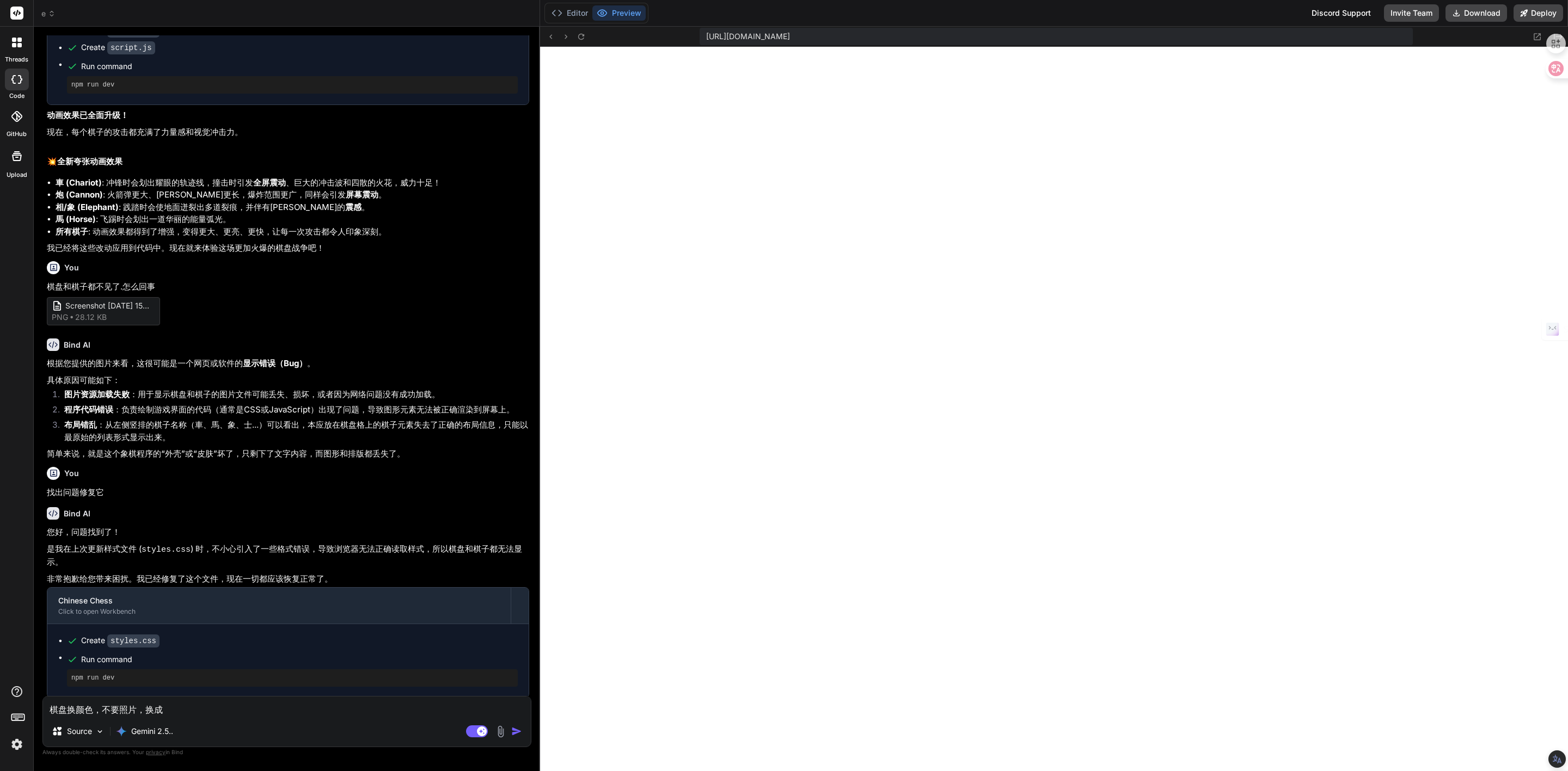
type textarea "x"
type textarea "棋盘换颜色，不要照片，换成mu"
type textarea "x"
type textarea "棋盘换颜色，不要照片，换成mu's"
type textarea "x"
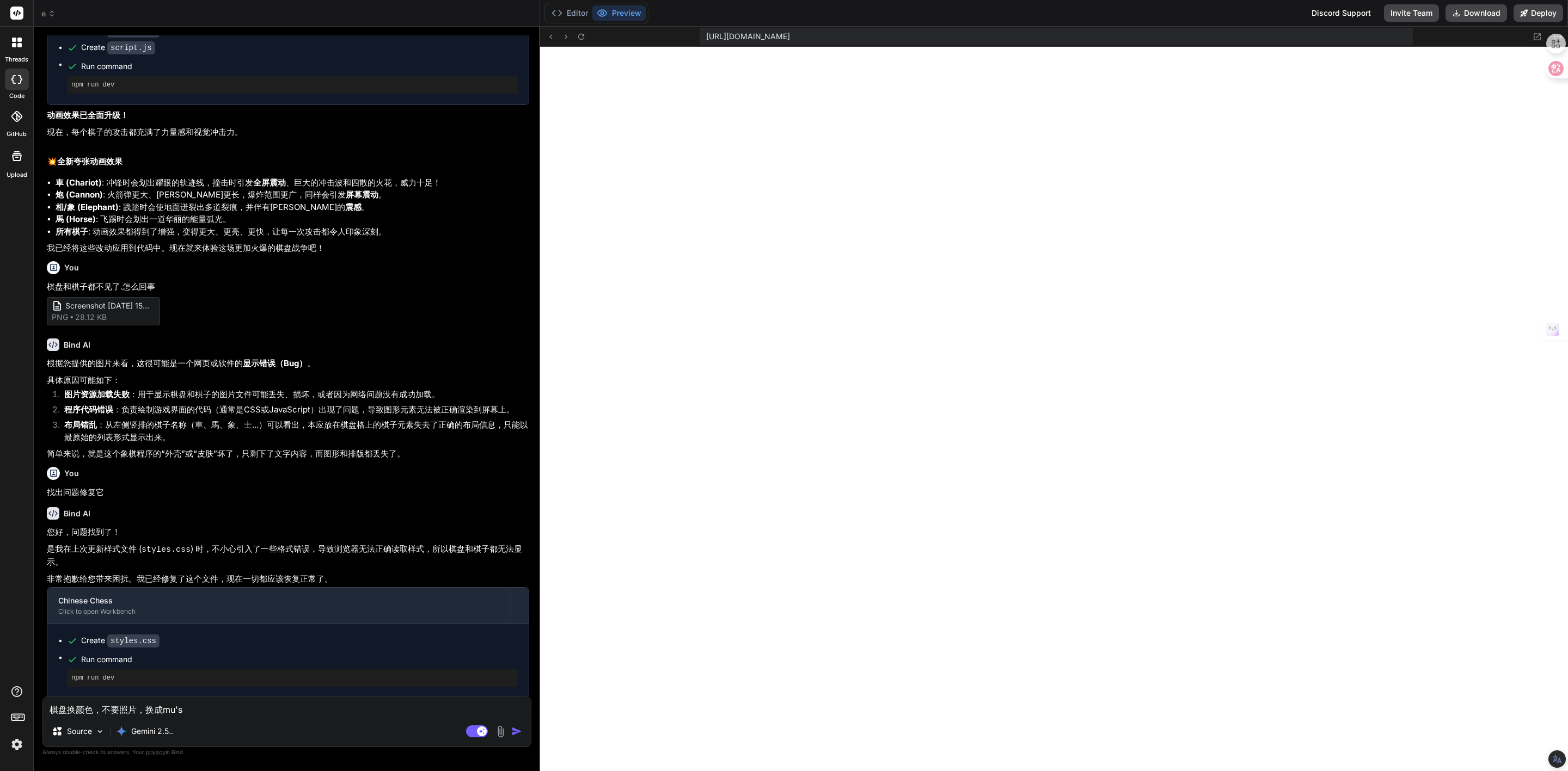
type textarea "棋盘换颜色，不要照片，换成mu'se"
type textarea "x"
type textarea "棋盘换颜色，不要照片，换成木色"
type textarea "x"
type textarea "棋盘换颜色，不要照片，换成木色j"
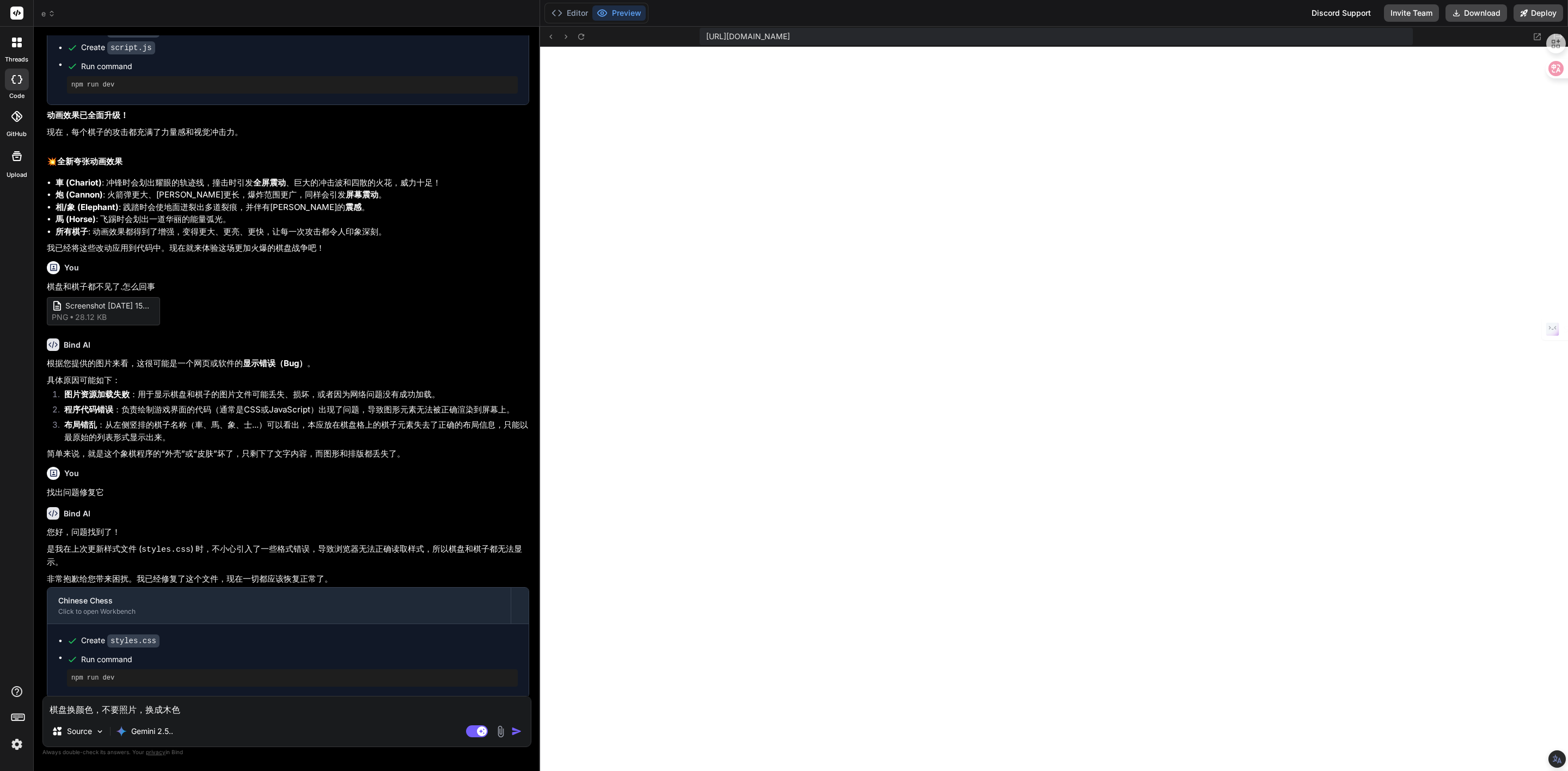
type textarea "x"
type textarea "棋盘换颜色，不要照片，换成木色ji"
type textarea "x"
type textarea "棋盘换颜色，不要照片，换成木色jiu"
type textarea "x"
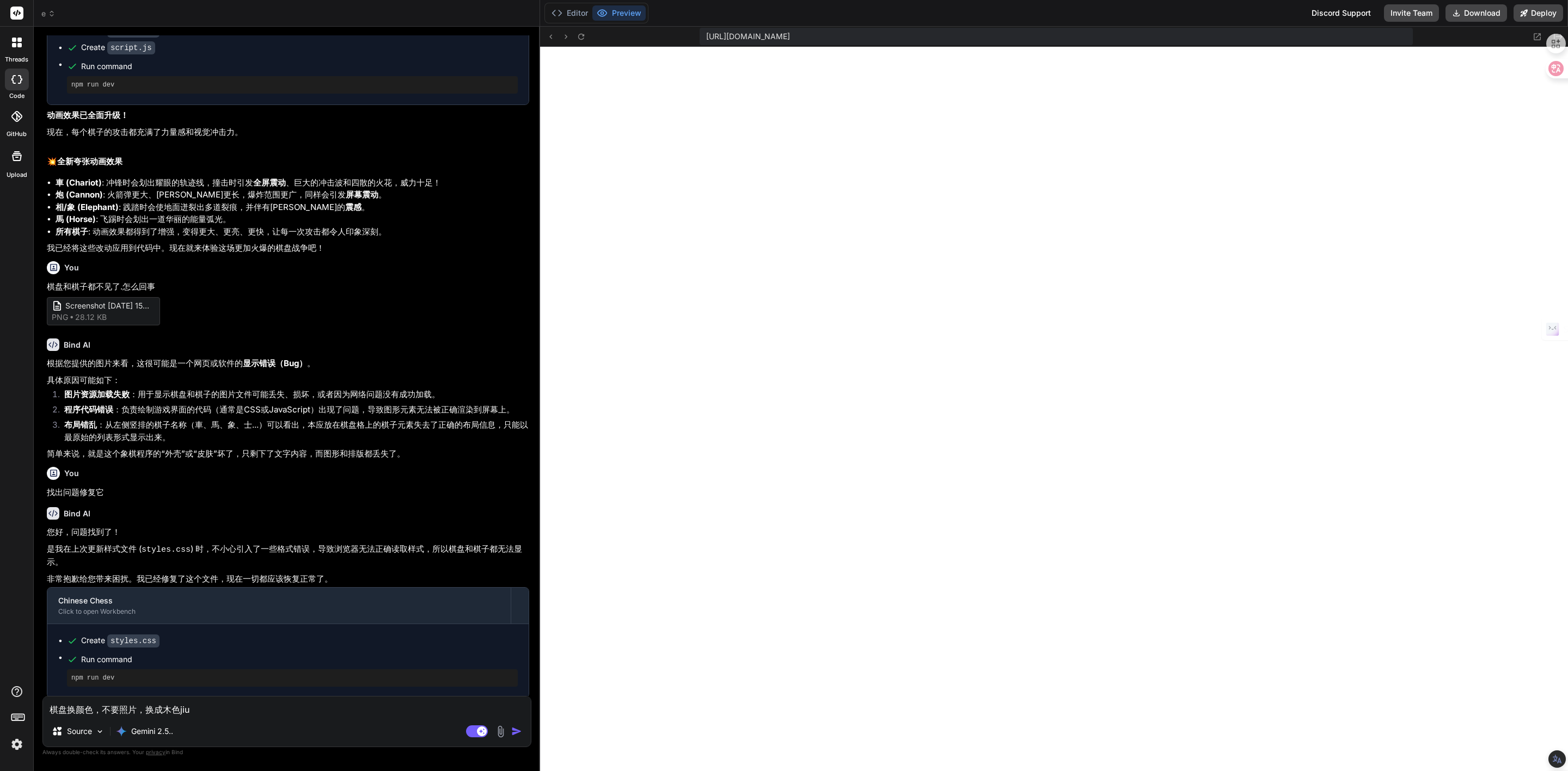
type textarea "棋盘换颜色，不要照片，换成木色jiu'h"
type textarea "x"
type textarea "棋盘换颜色，不要照片，换成木色jiu'ha"
type textarea "x"
type textarea "棋盘换颜色，不要照片，换成木色jiu'hao"
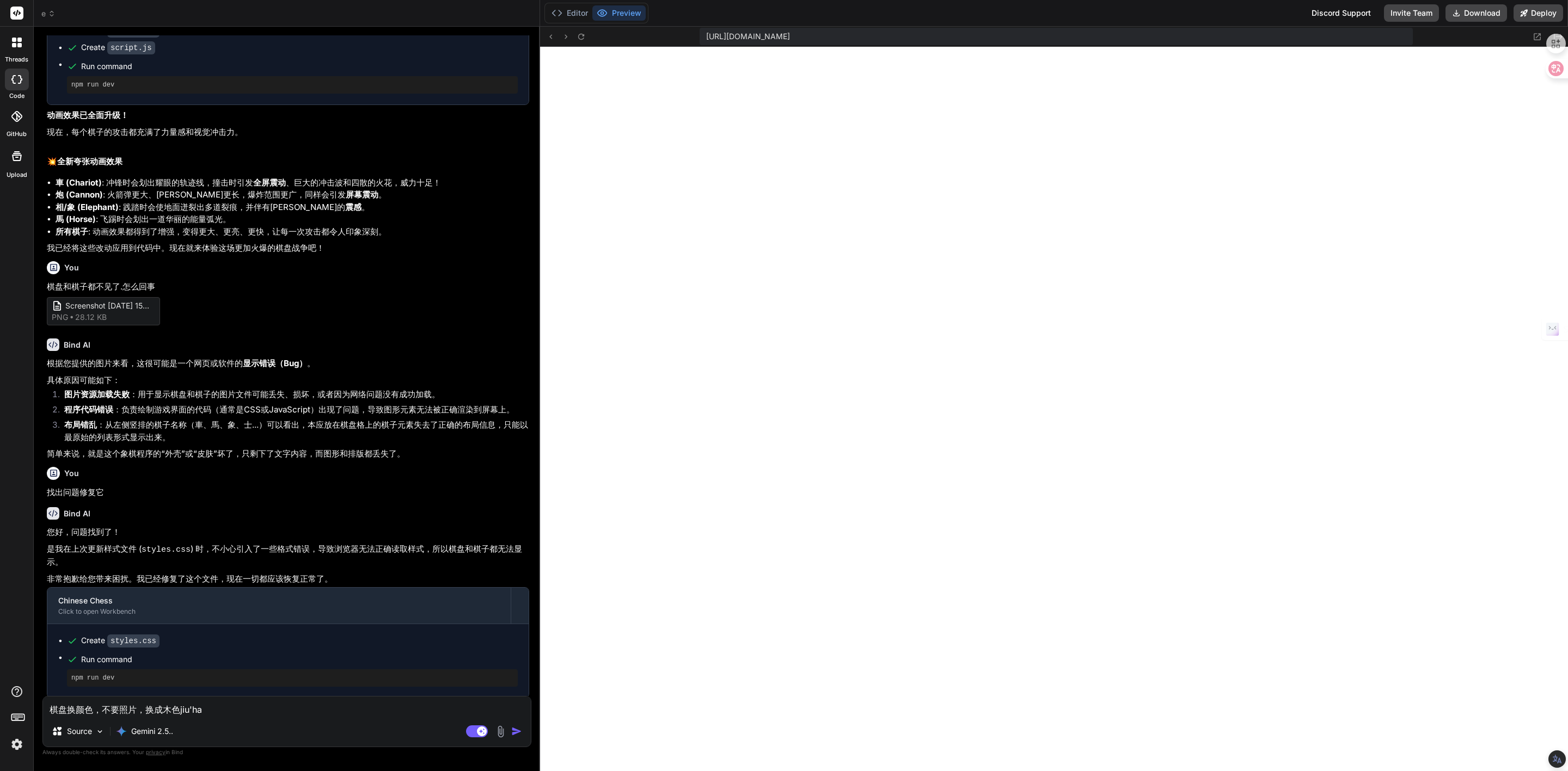
type textarea "x"
type textarea "棋盘换颜色，不要照片，换成木色就好"
type textarea "x"
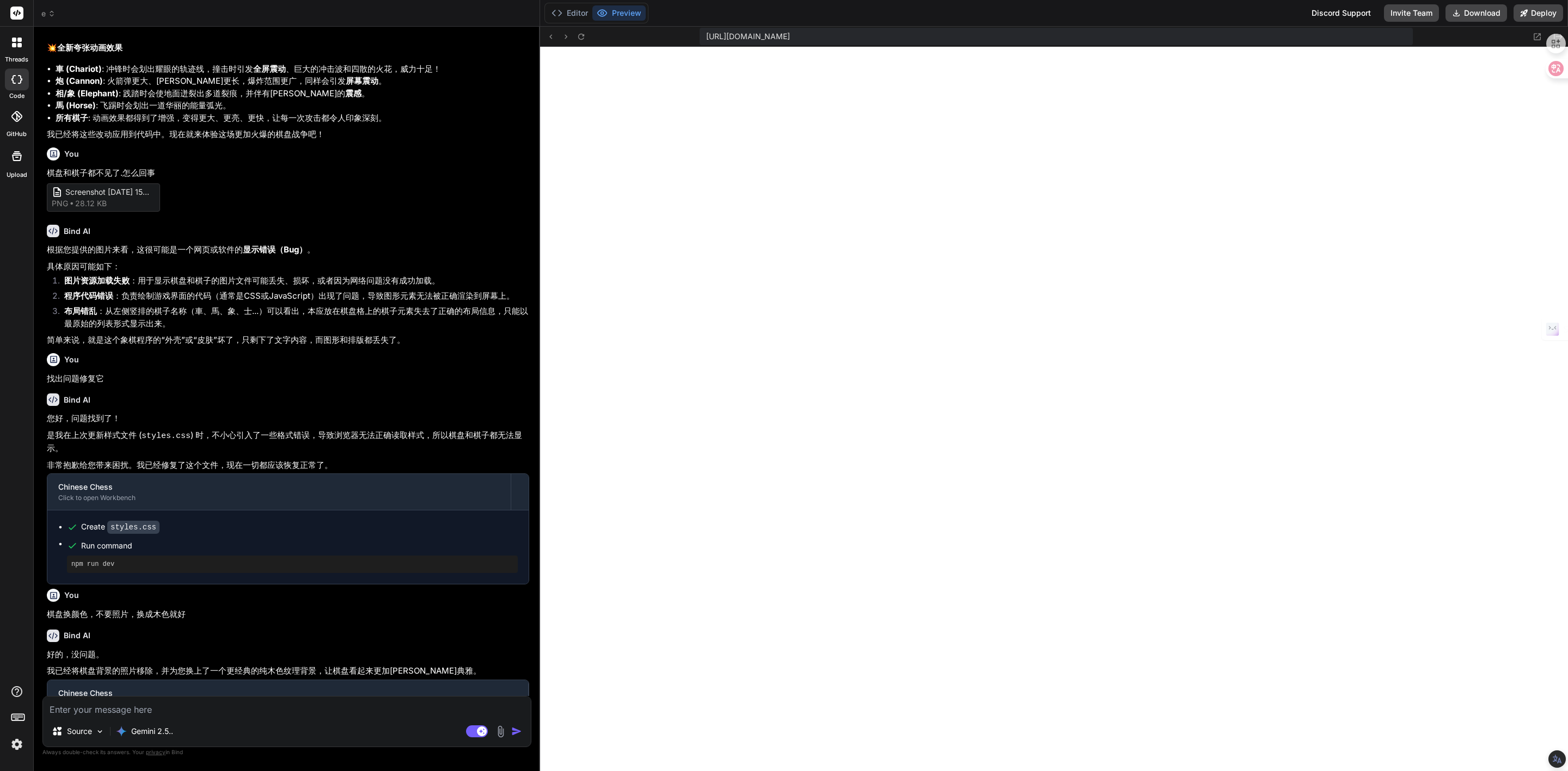
type textarea "x"
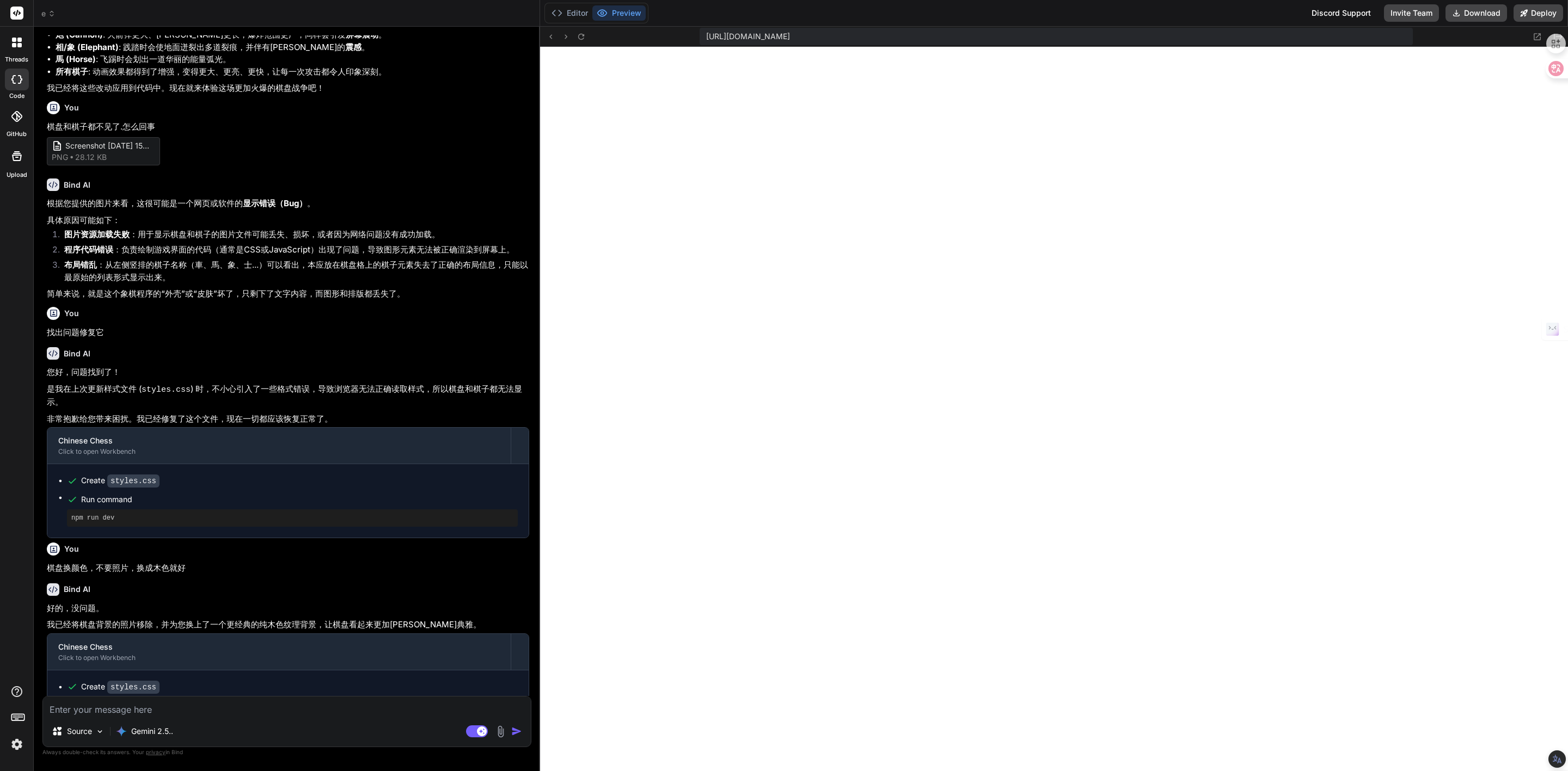
scroll to position [996, 0]
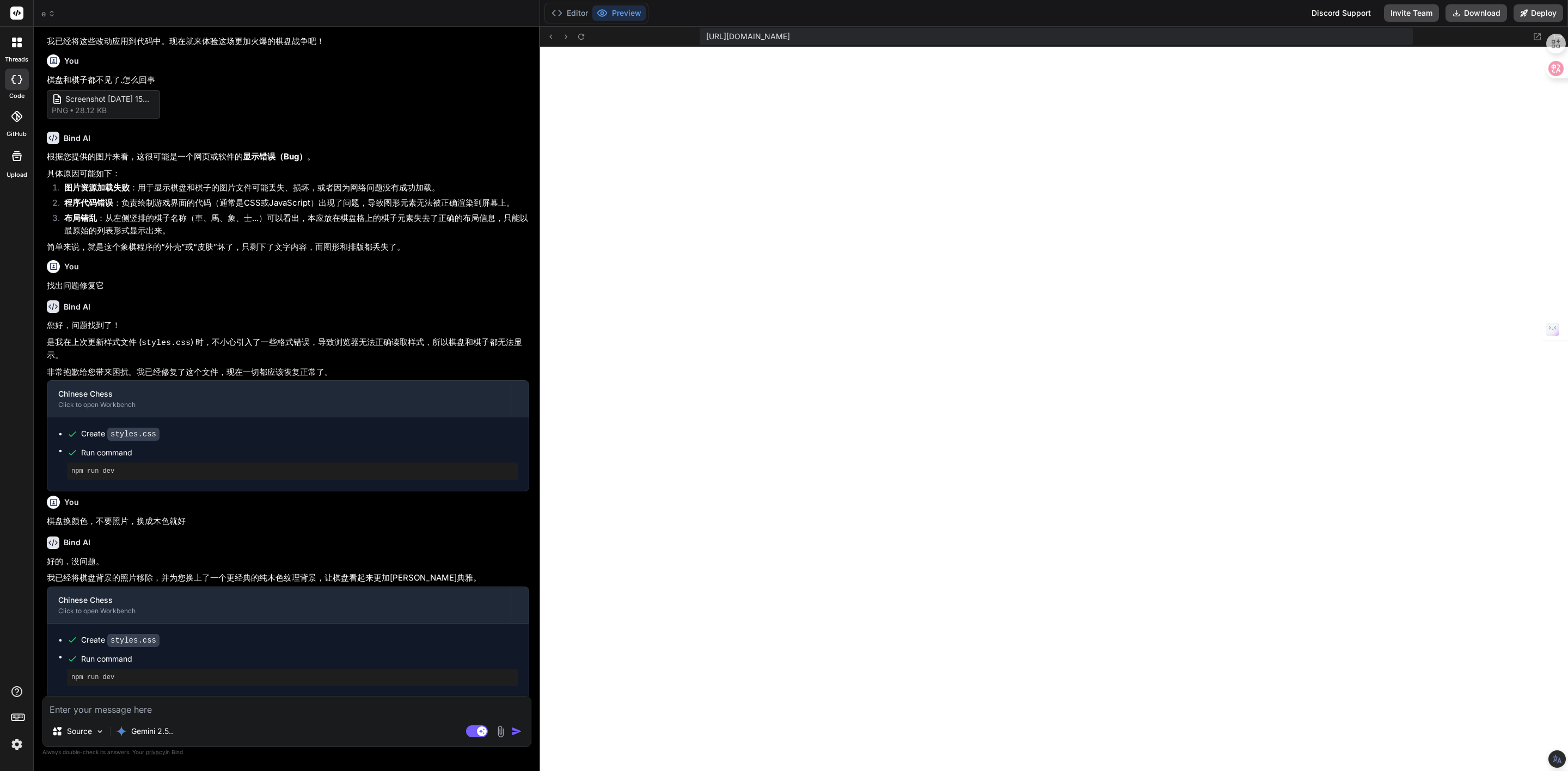
click at [18, 752] on img at bounding box center [17, 744] width 18 height 18
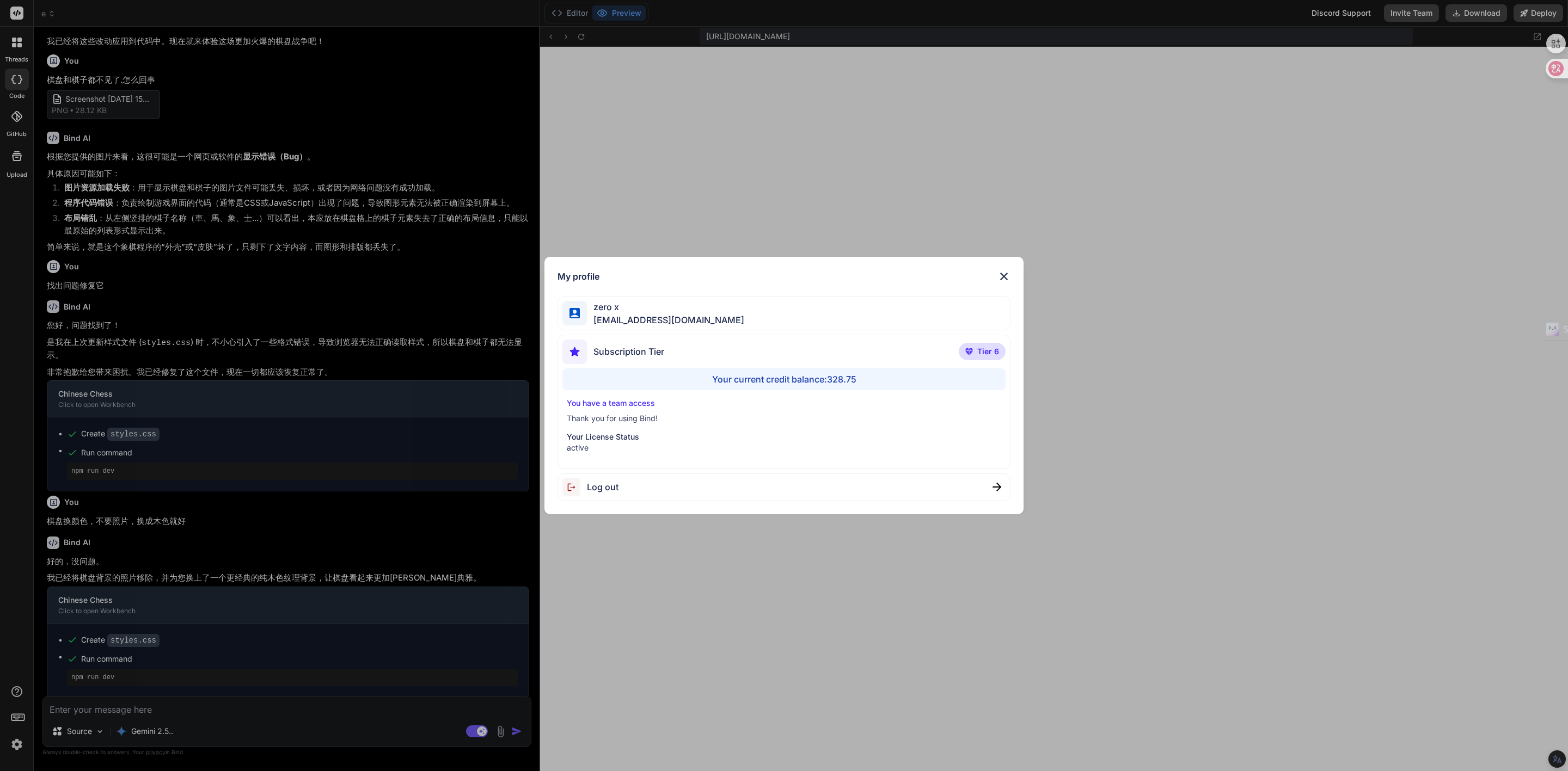
click at [18, 753] on div "My profile zero x [EMAIL_ADDRESS][DOMAIN_NAME] Subscription Tier Tier 6 Your cu…" at bounding box center [784, 386] width 1568 height 771
